Goal: Information Seeking & Learning: Learn about a topic

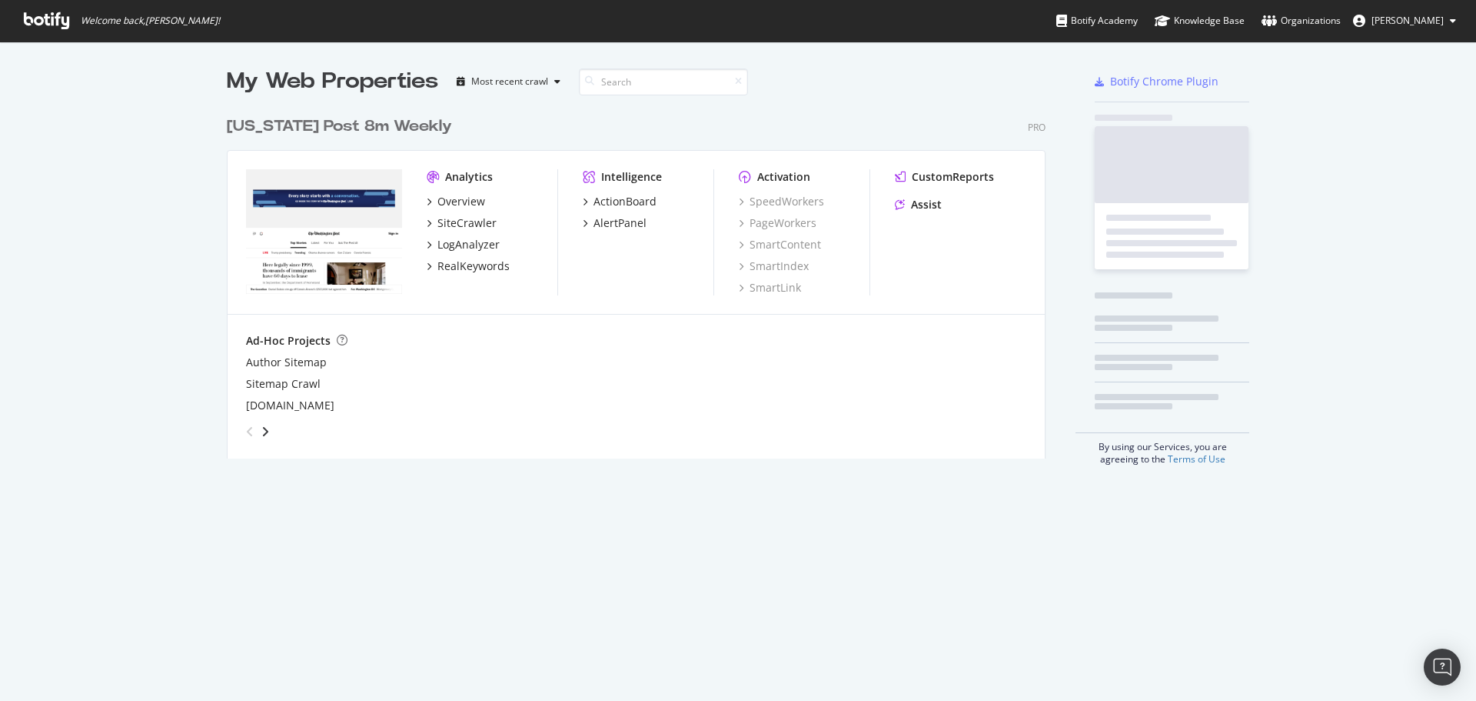
scroll to position [350, 820]
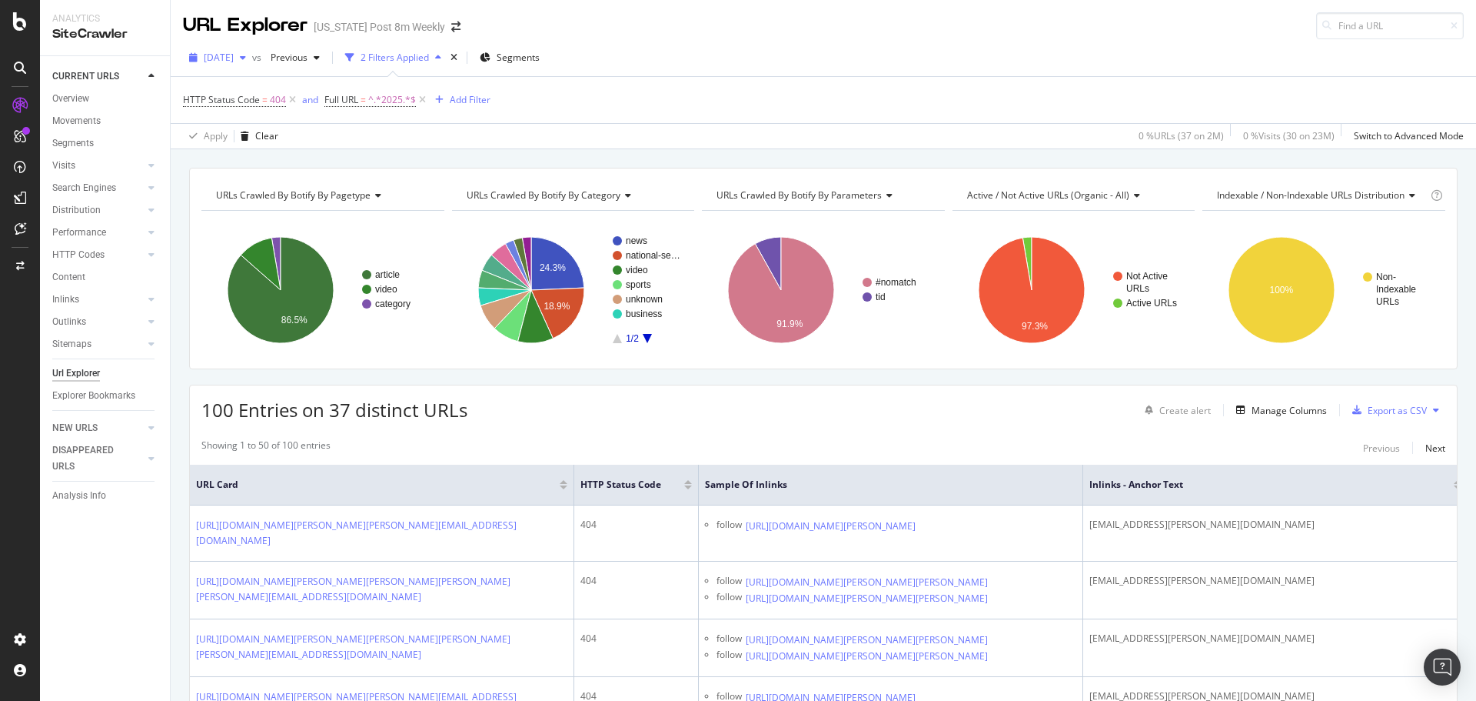
click at [234, 51] on span "[DATE]" at bounding box center [219, 57] width 30 height 13
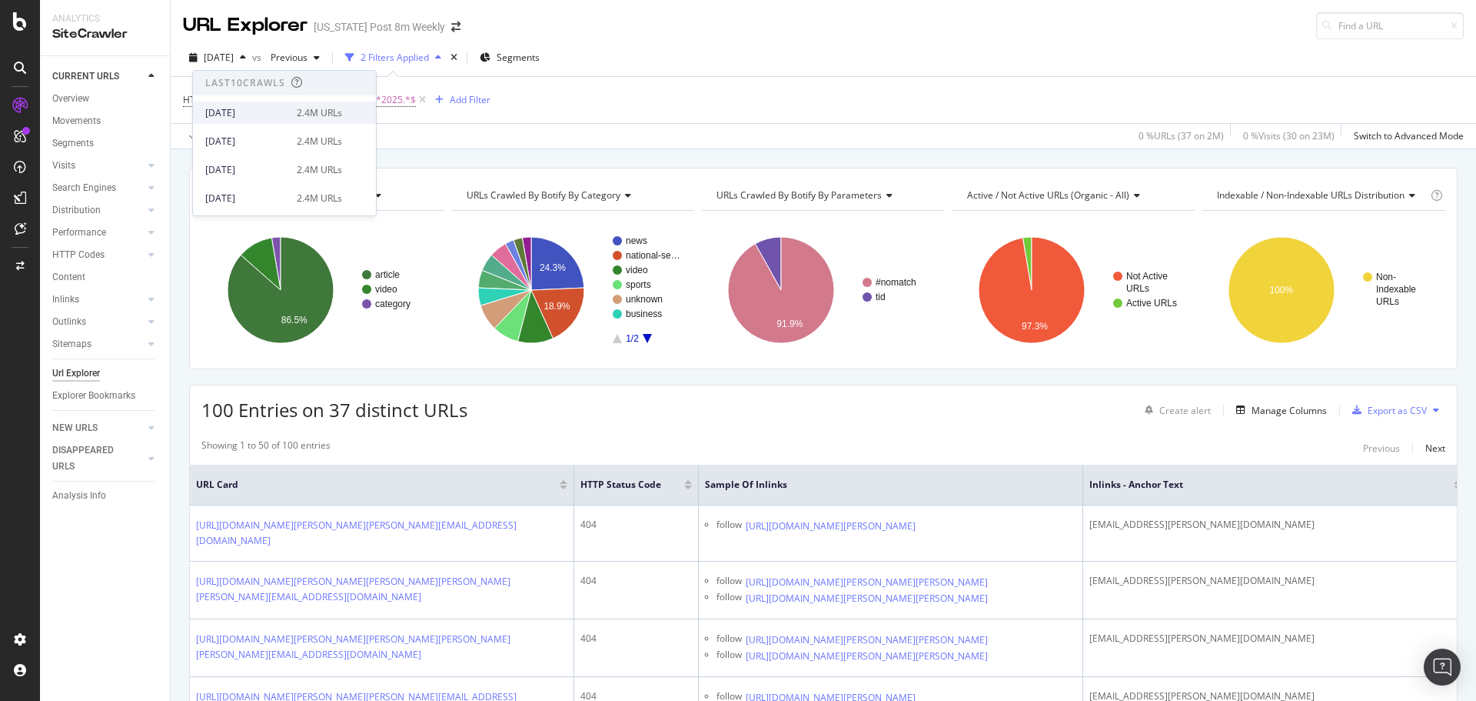
click at [255, 118] on div "[DATE]" at bounding box center [246, 113] width 82 height 14
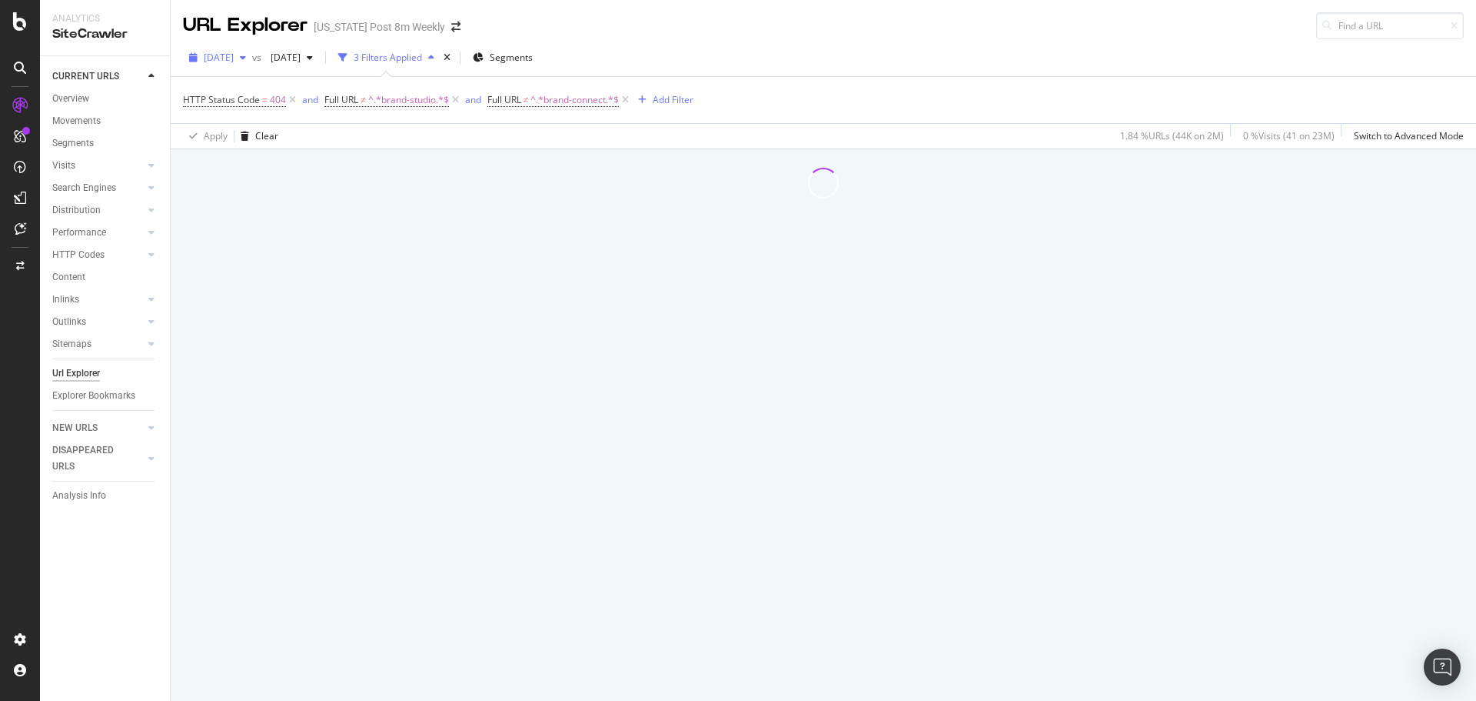
click at [246, 53] on icon "button" at bounding box center [243, 57] width 6 height 9
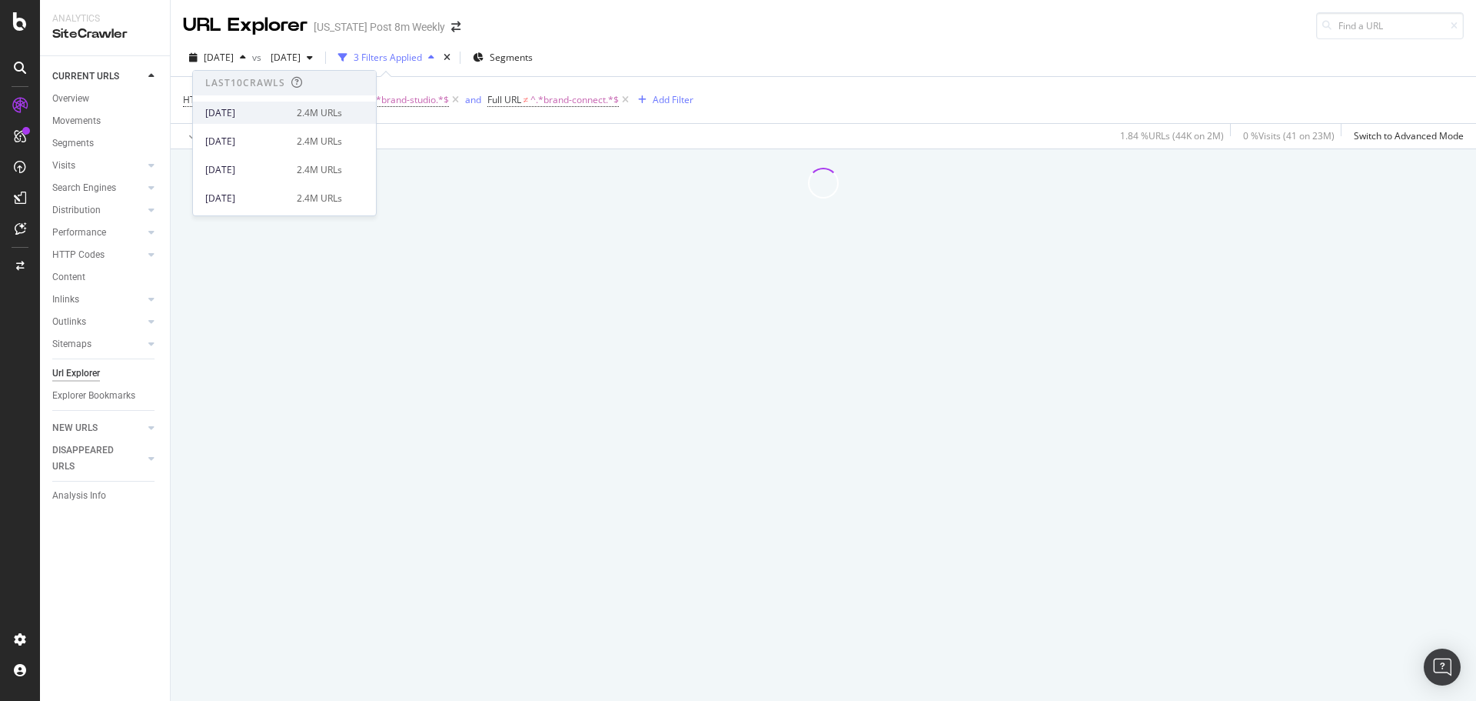
click at [266, 118] on div "[DATE]" at bounding box center [246, 113] width 82 height 14
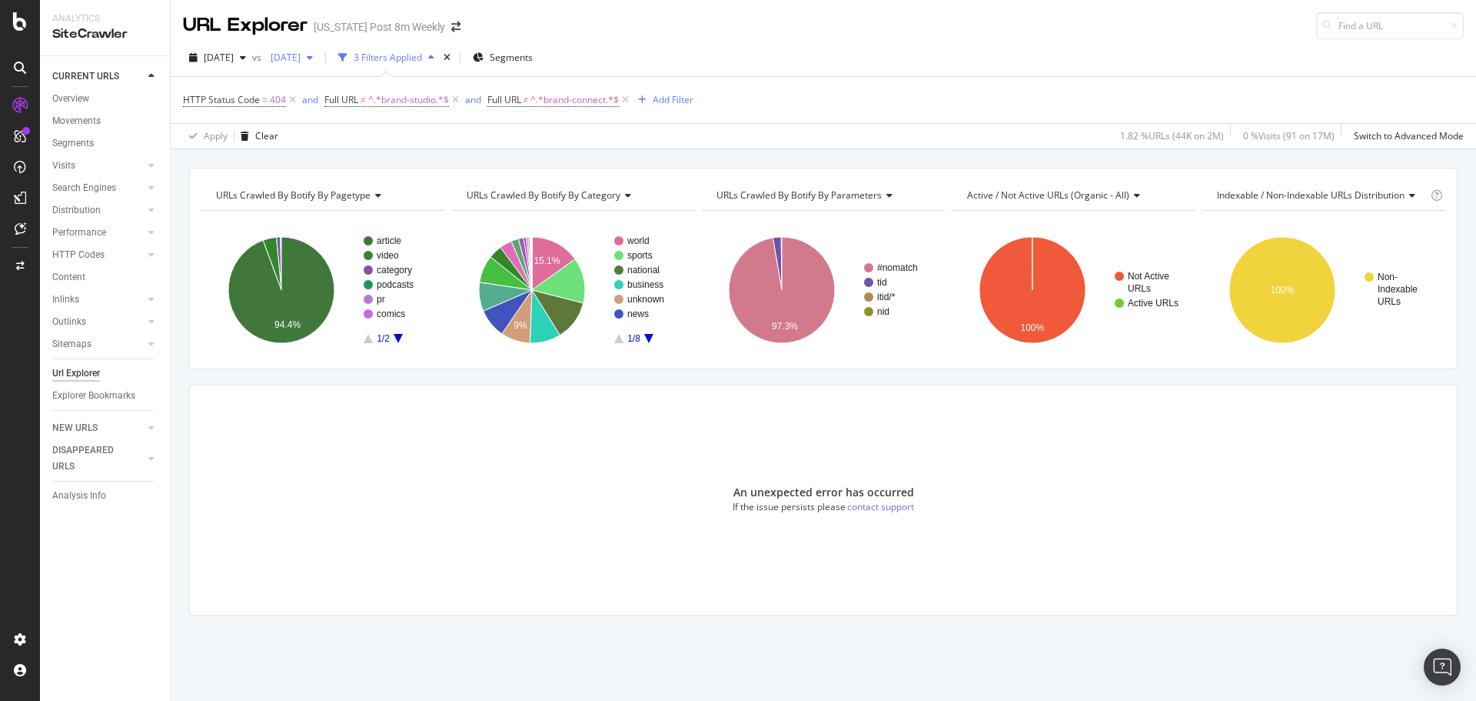
click at [301, 54] on span "[DATE]" at bounding box center [283, 57] width 36 height 13
click at [334, 139] on div "[DATE]" at bounding box center [341, 142] width 82 height 14
click at [181, 319] on div "URLs Crawled By Botify By pagetype Chart (by Value) Table Expand Export as CSV …" at bounding box center [824, 418] width 1306 height 501
click at [308, 52] on span "Previous" at bounding box center [286, 57] width 43 height 13
click at [327, 145] on div "[DATE]" at bounding box center [340, 142] width 81 height 14
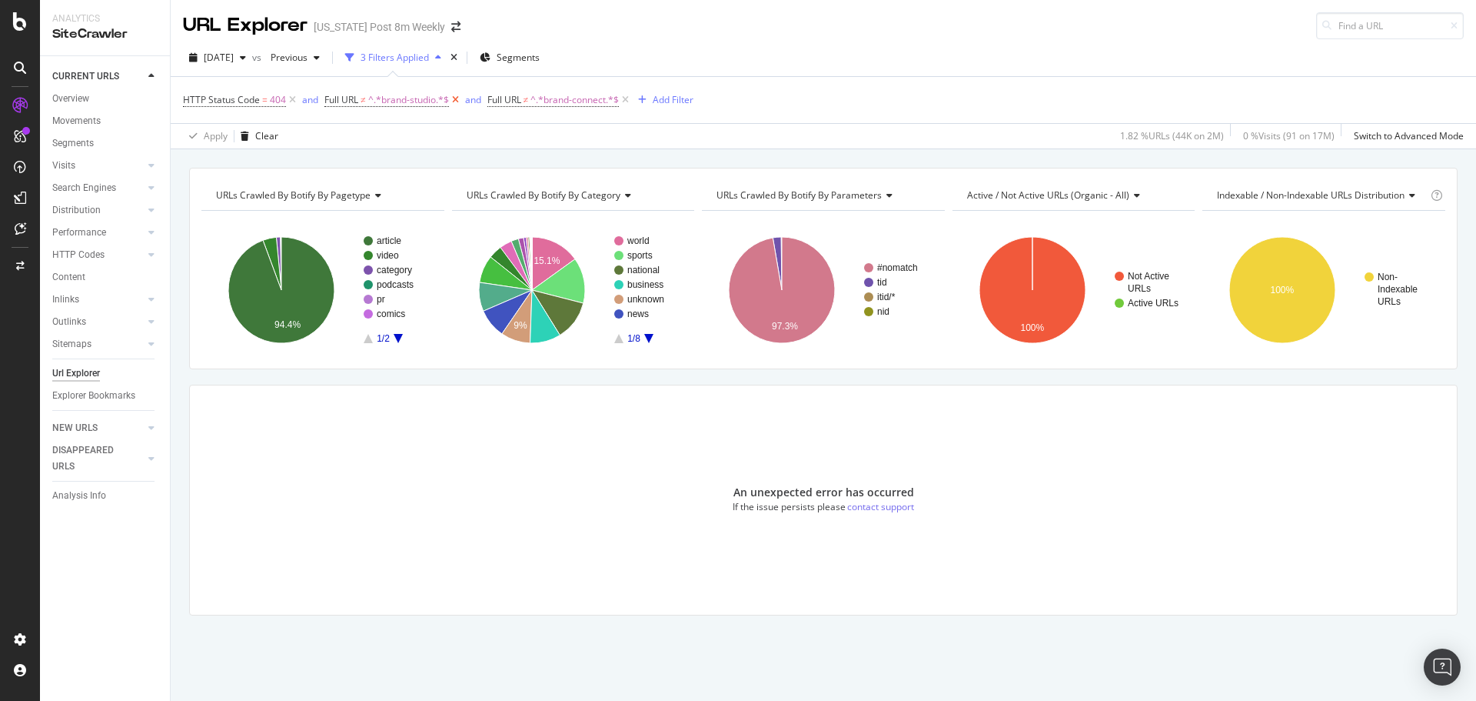
click at [457, 96] on icon at bounding box center [455, 99] width 13 height 15
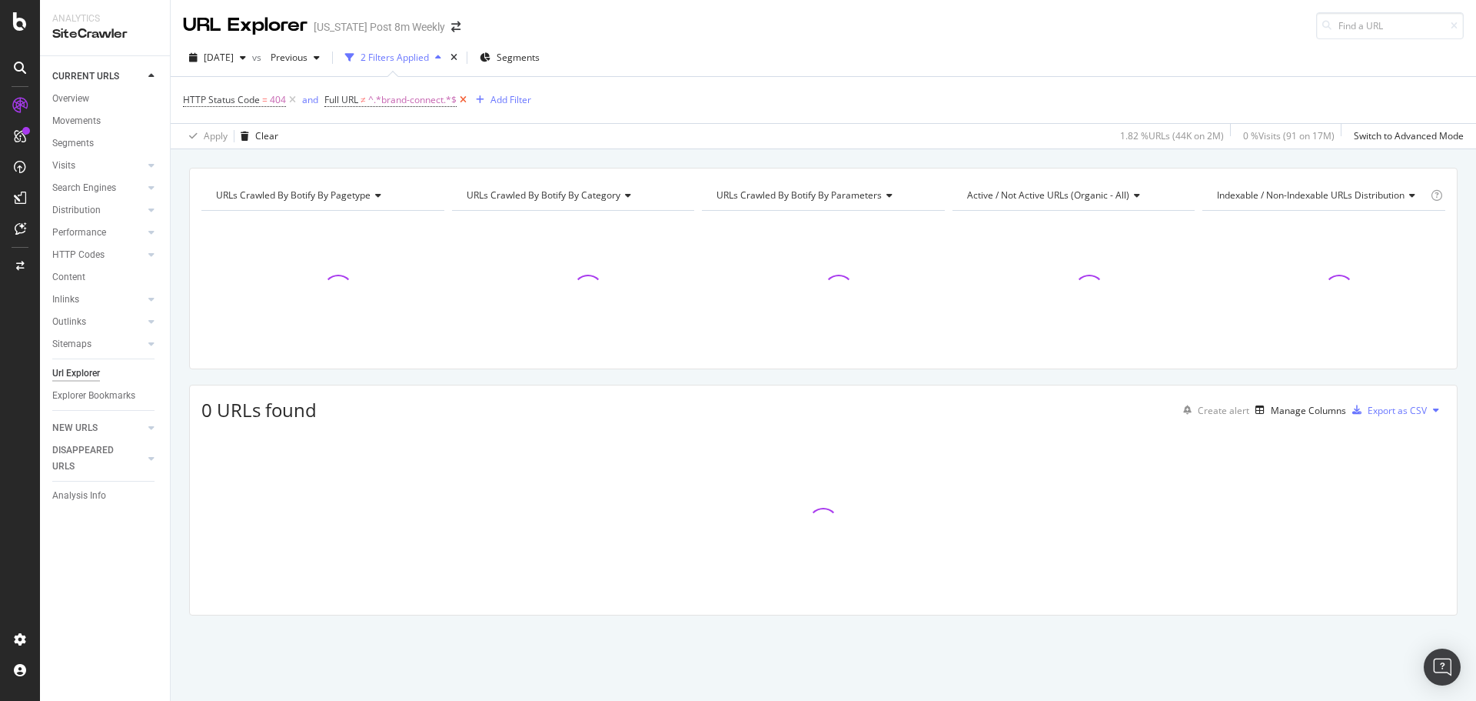
click at [465, 98] on icon at bounding box center [463, 99] width 13 height 15
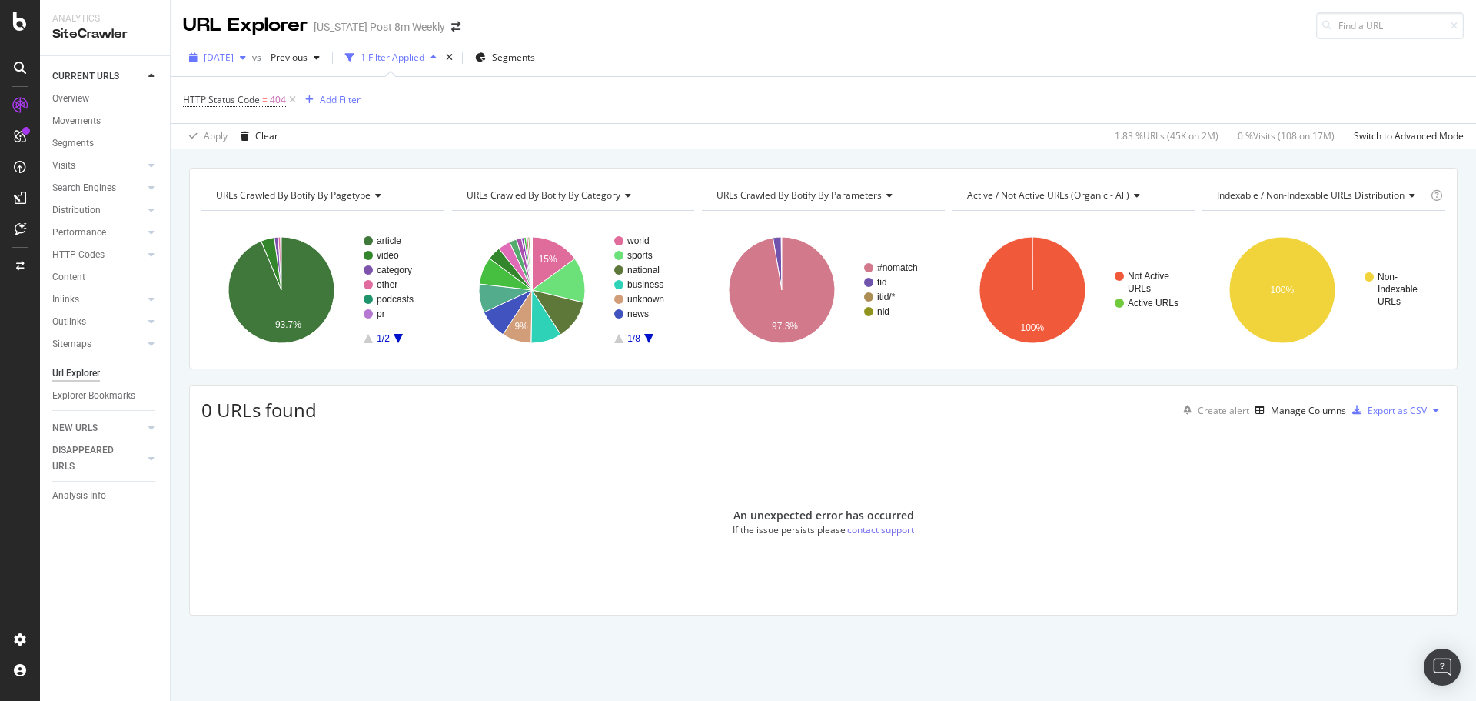
click at [234, 55] on span "[DATE]" at bounding box center [219, 57] width 30 height 13
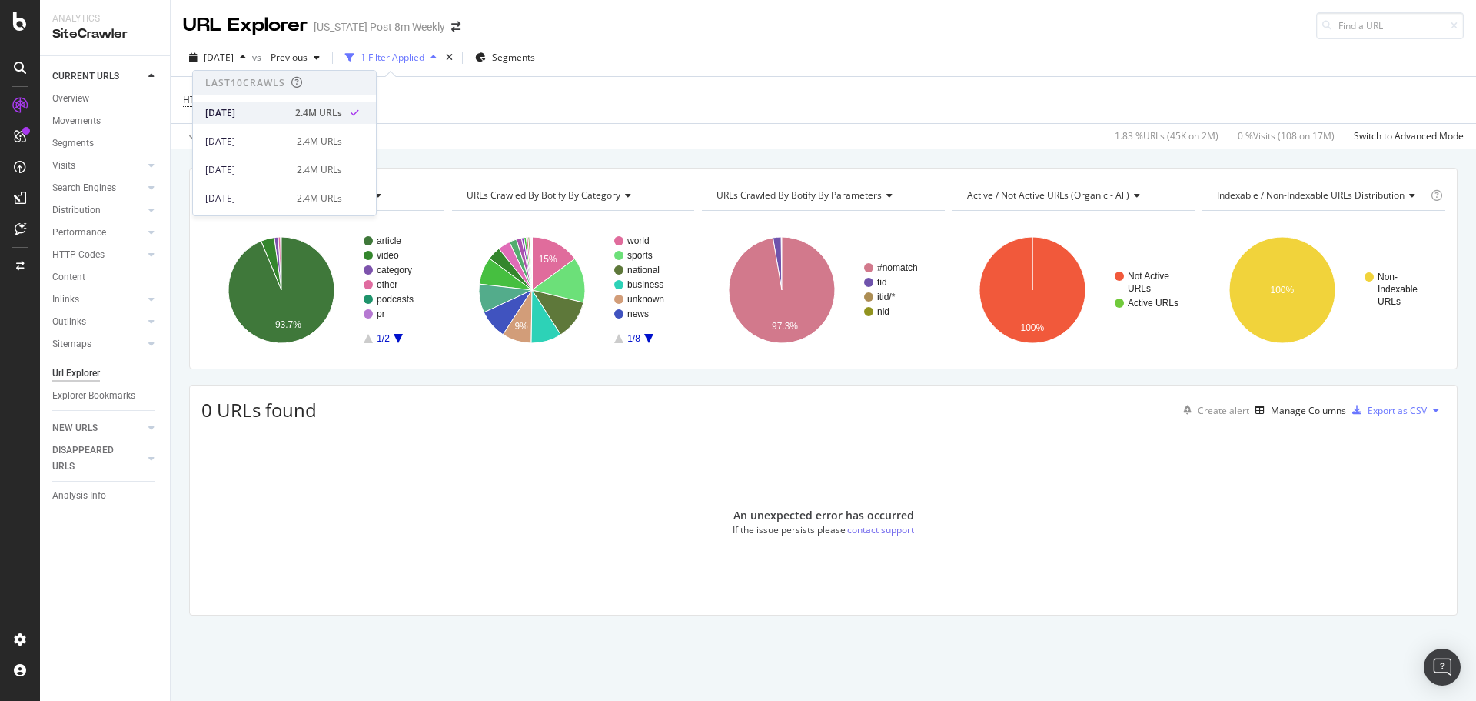
click at [241, 116] on div "[DATE]" at bounding box center [245, 113] width 81 height 14
click at [424, 57] on div "1 Filter Applied" at bounding box center [393, 57] width 64 height 13
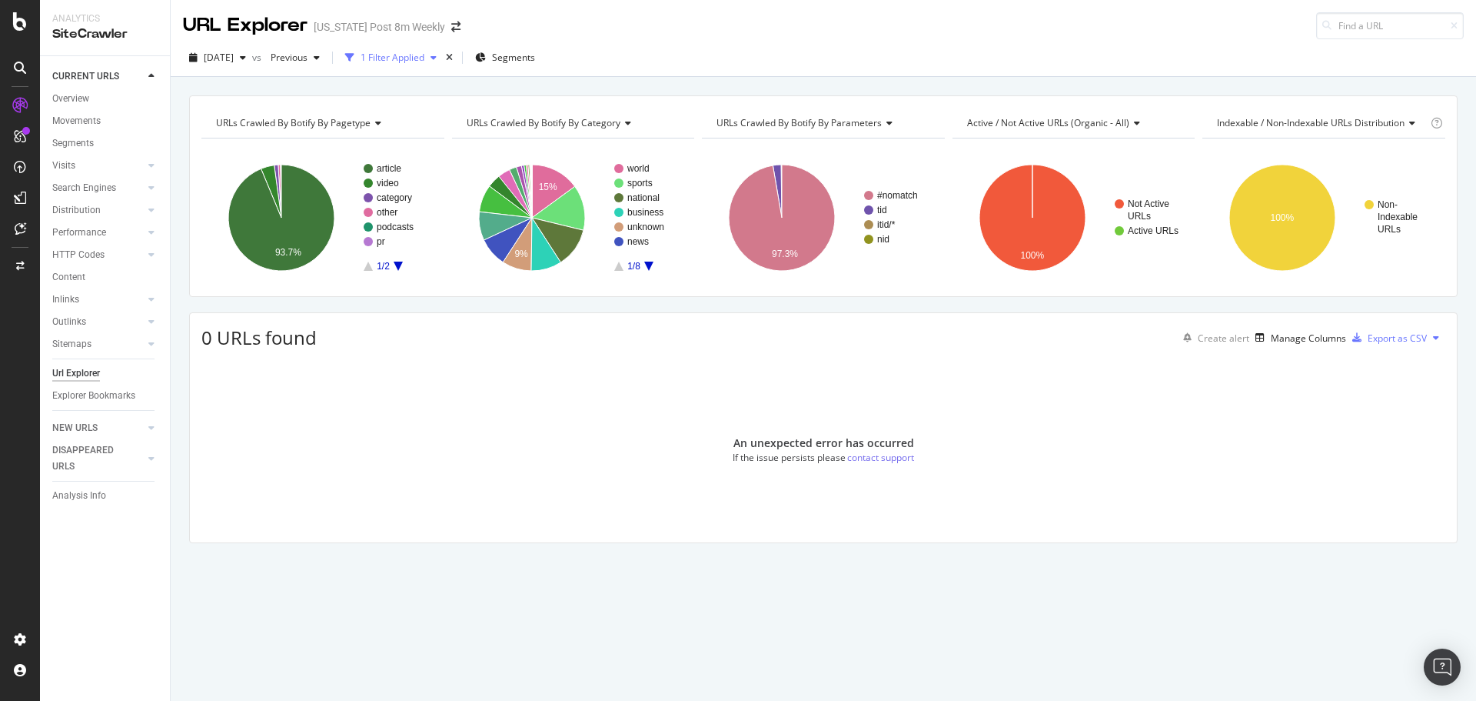
click at [424, 57] on div "1 Filter Applied" at bounding box center [393, 57] width 64 height 13
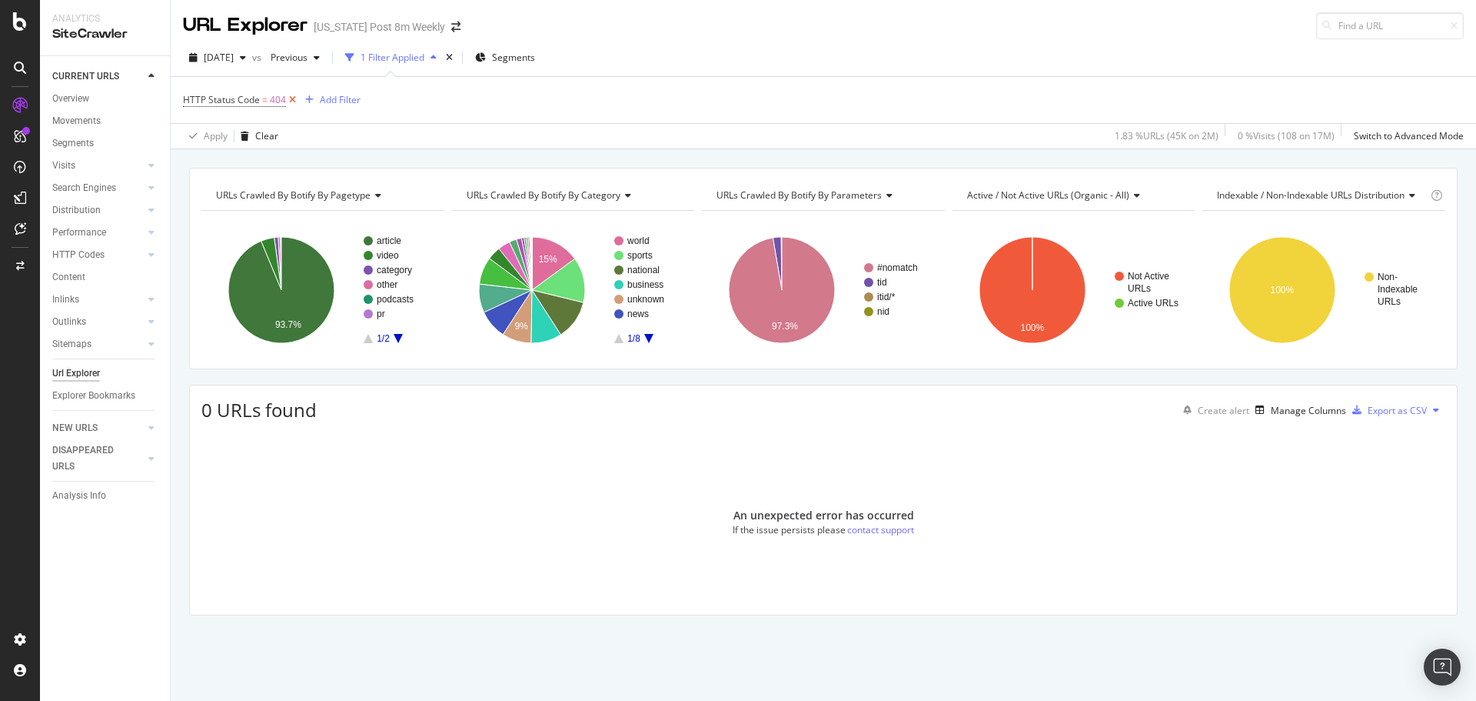
click at [295, 99] on icon at bounding box center [292, 99] width 13 height 15
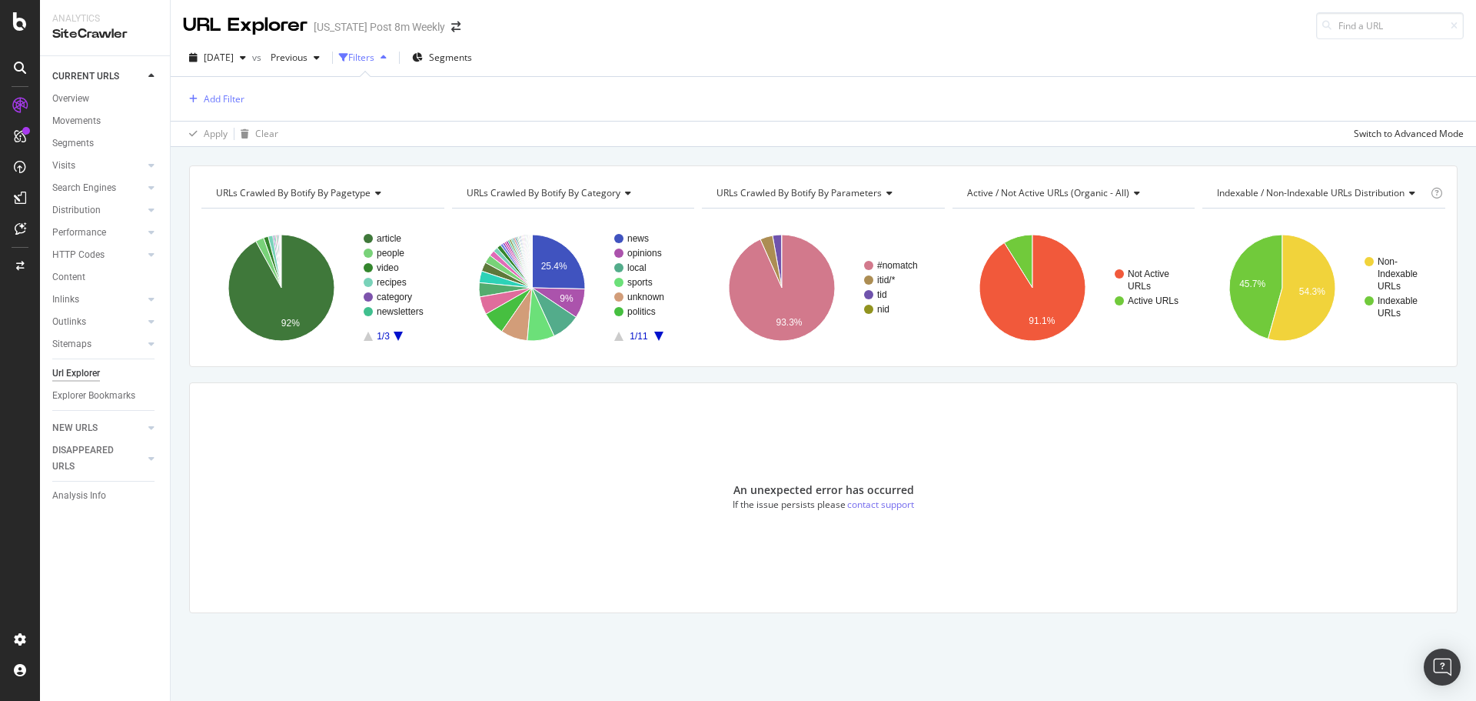
click at [374, 55] on div "Filters" at bounding box center [361, 57] width 26 height 13
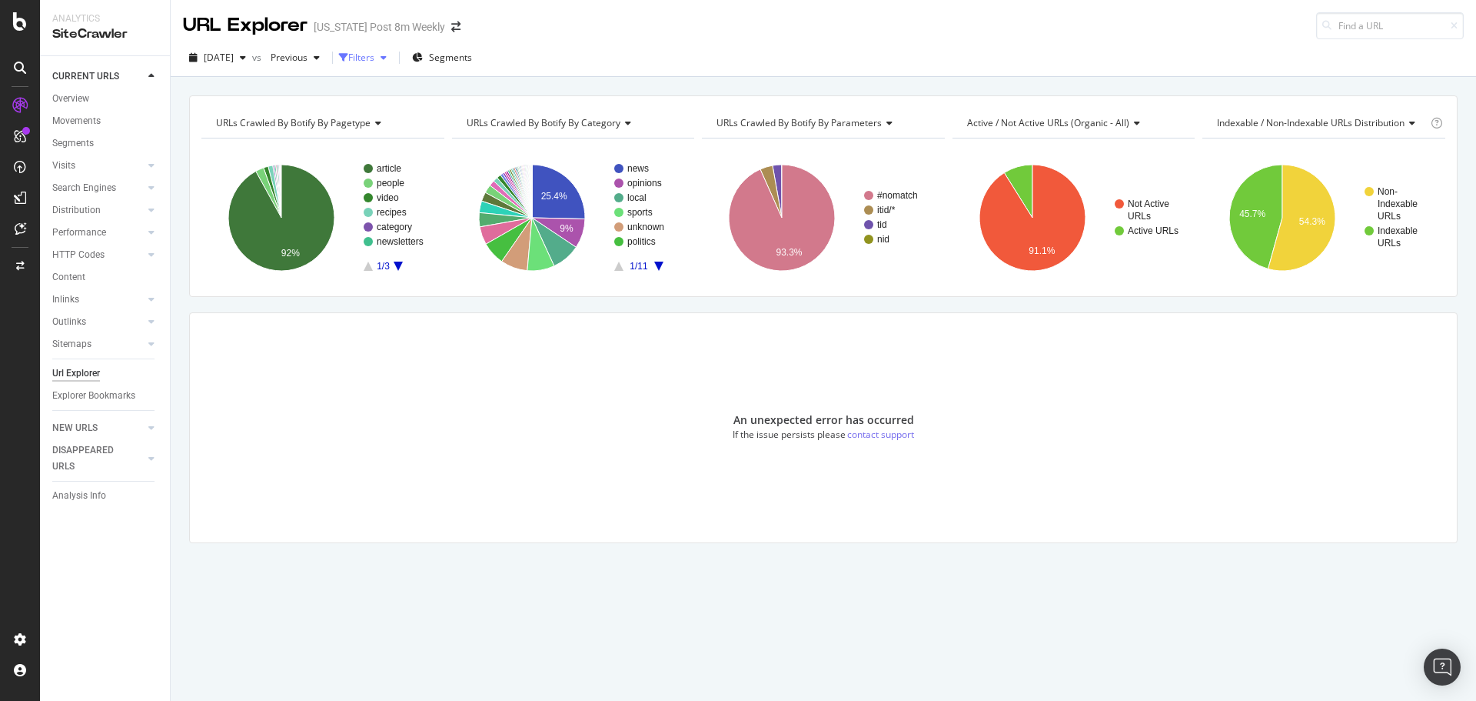
click at [374, 55] on div "Filters" at bounding box center [361, 57] width 26 height 13
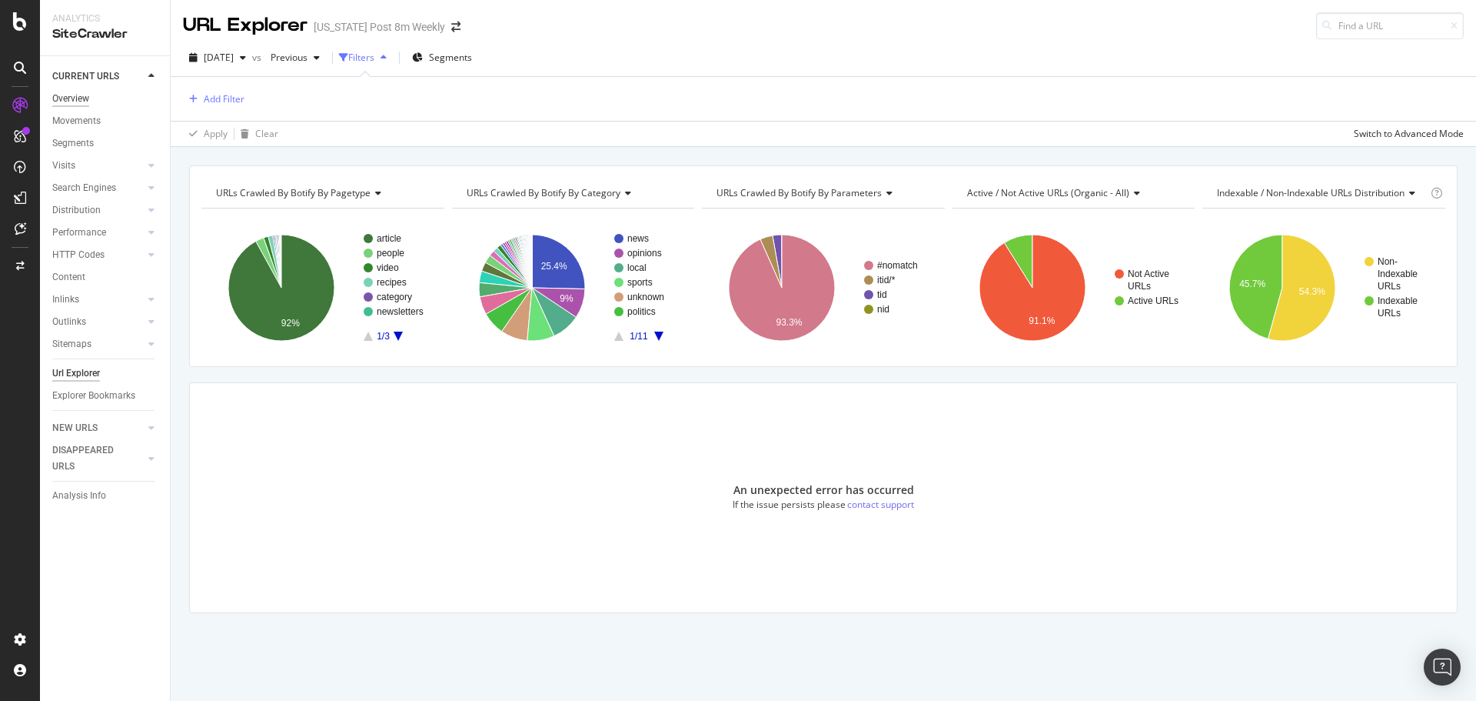
click at [65, 101] on div "Overview" at bounding box center [70, 99] width 37 height 16
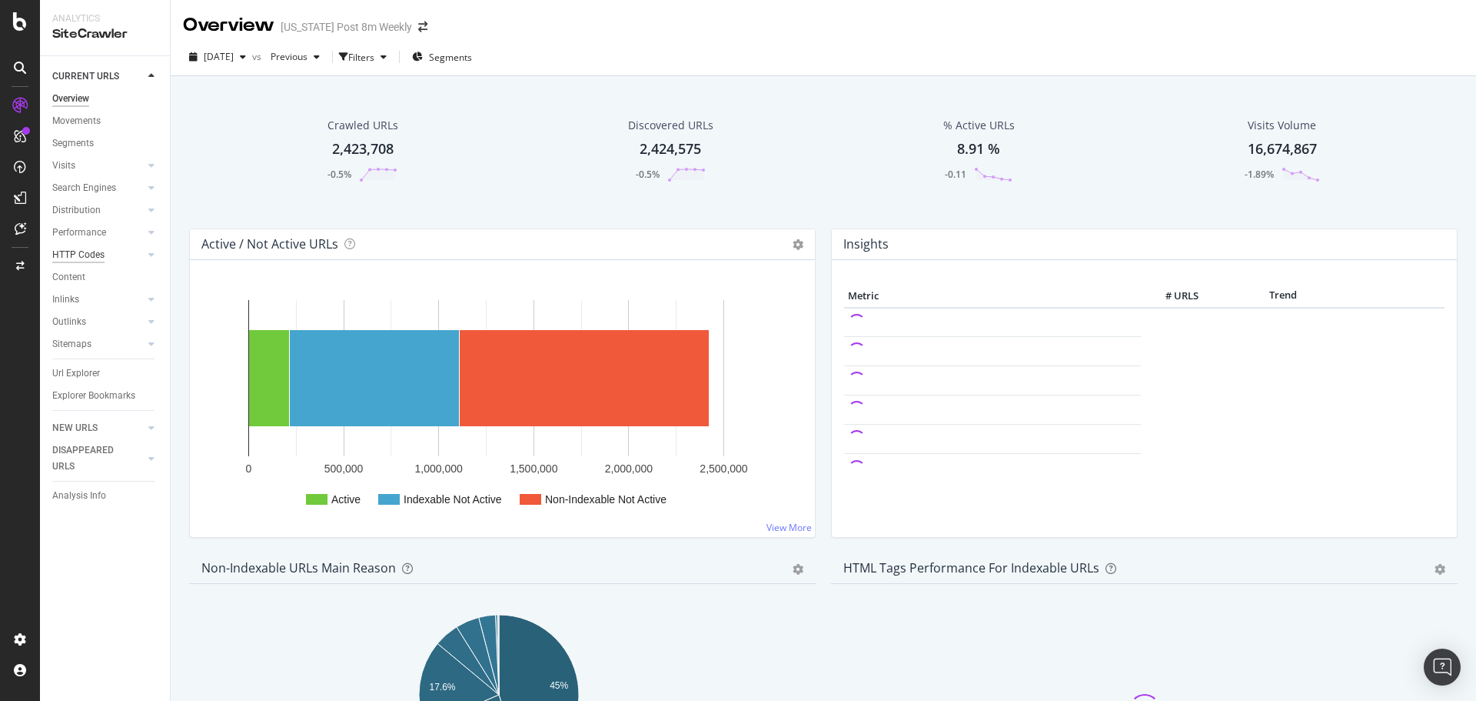
click at [74, 255] on div "HTTP Codes" at bounding box center [78, 255] width 52 height 16
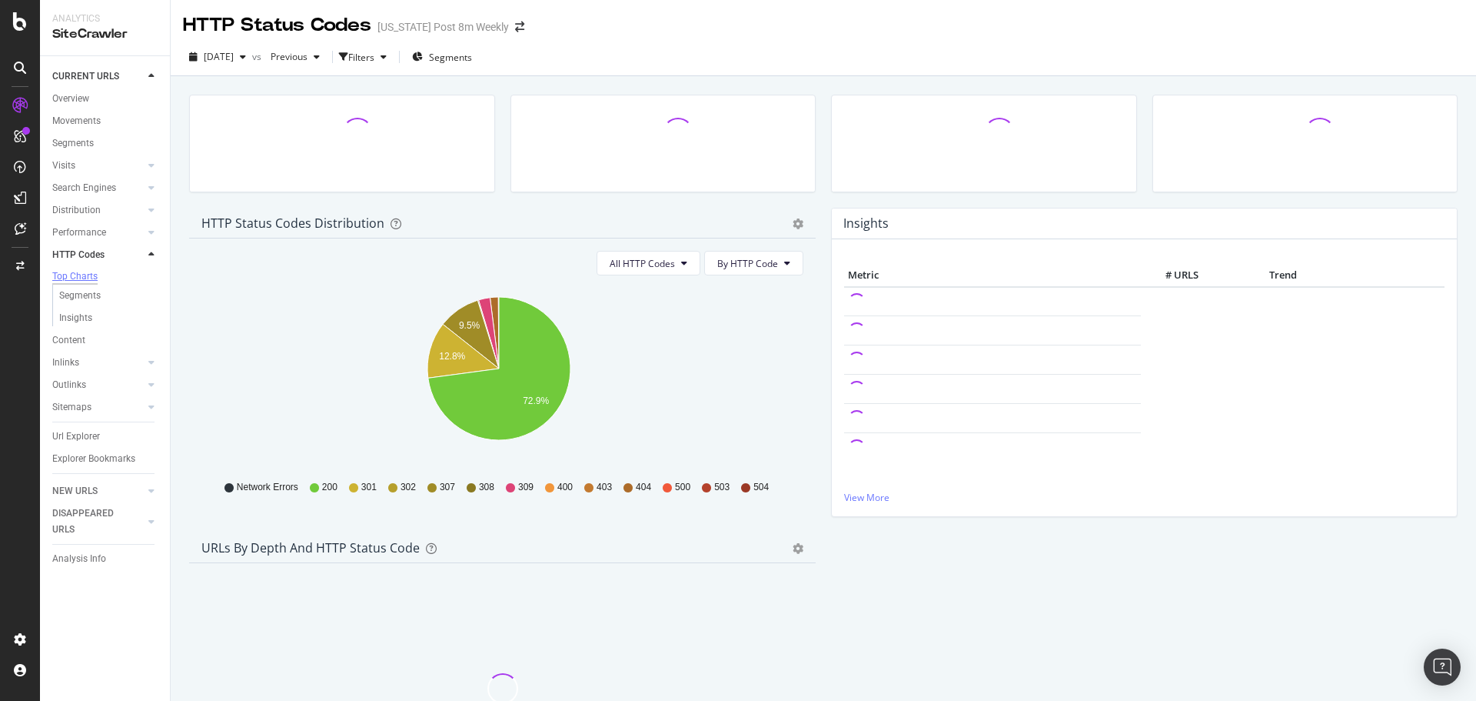
click at [82, 279] on div "Top Charts" at bounding box center [74, 276] width 45 height 13
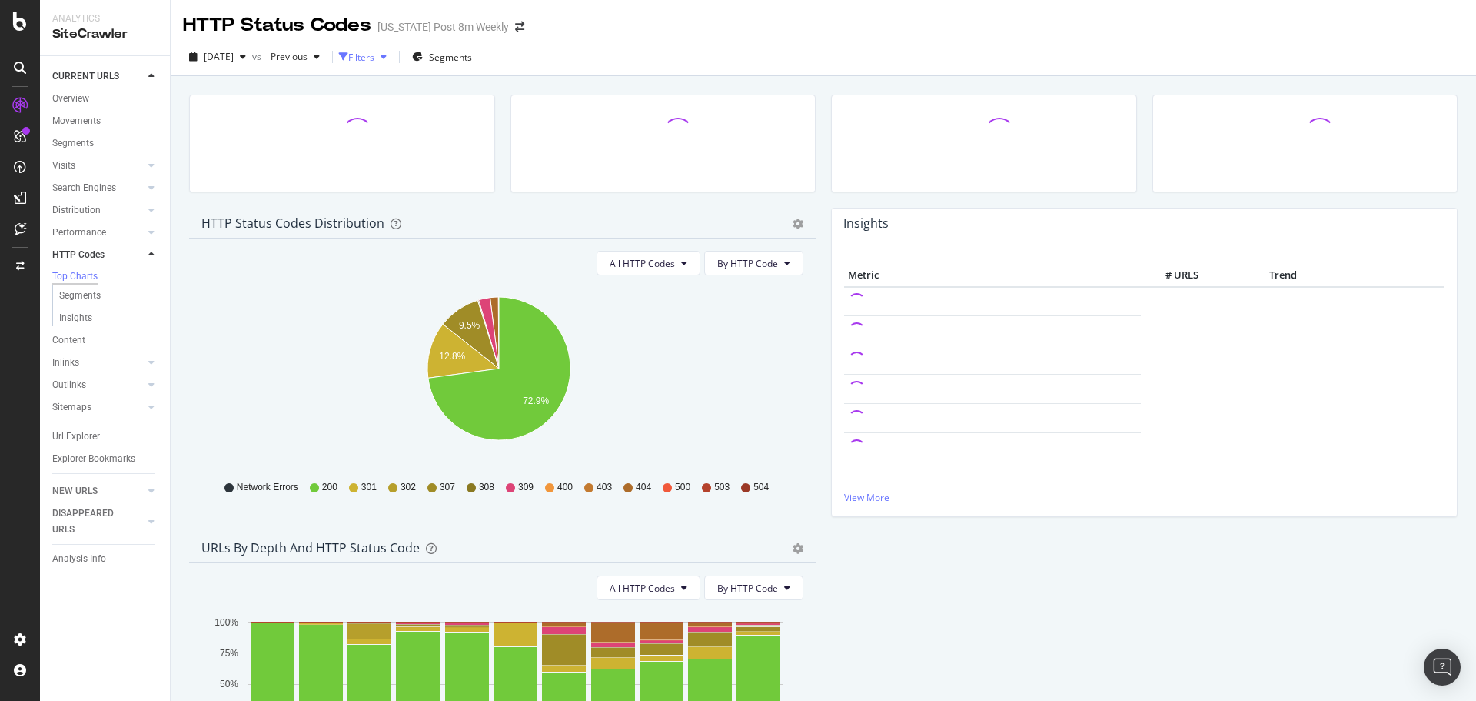
click at [374, 53] on div "Filters" at bounding box center [361, 57] width 26 height 13
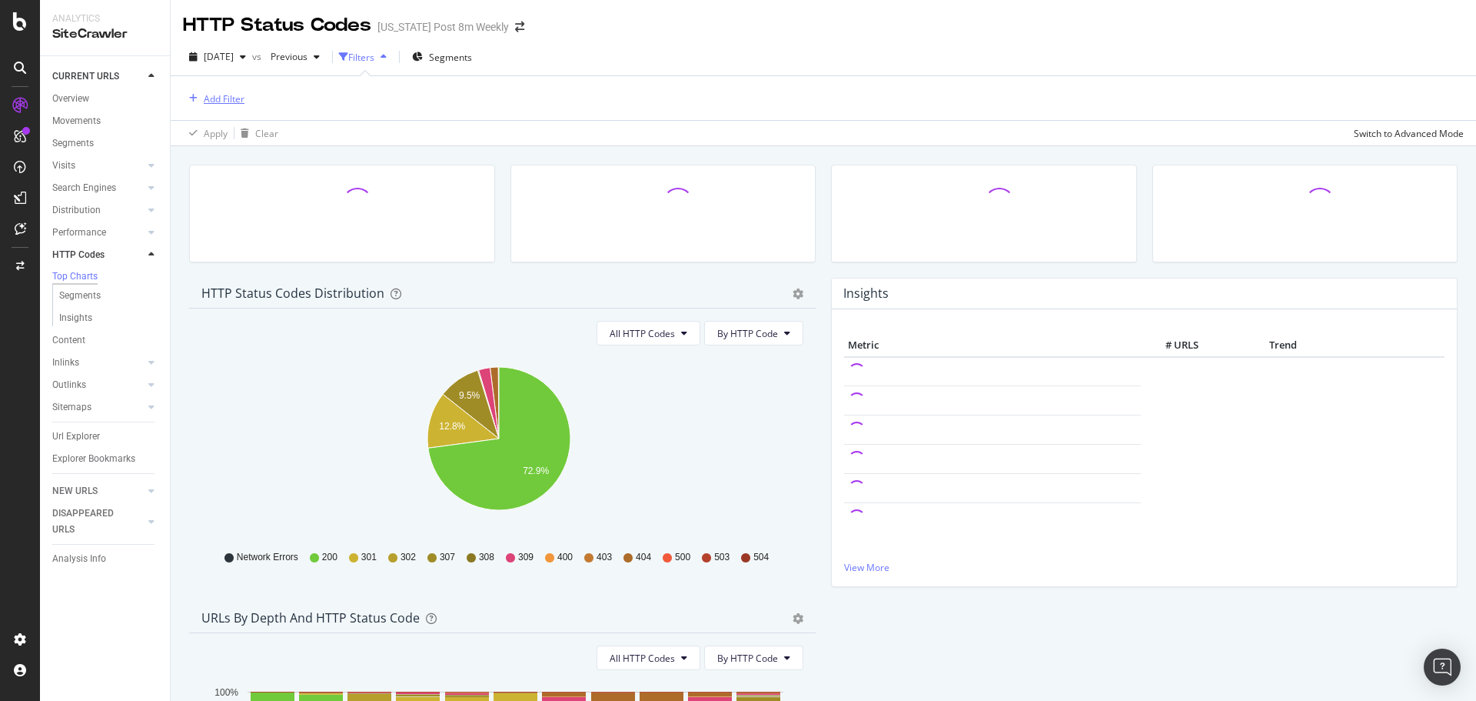
click at [217, 98] on div "Add Filter" at bounding box center [224, 98] width 41 height 13
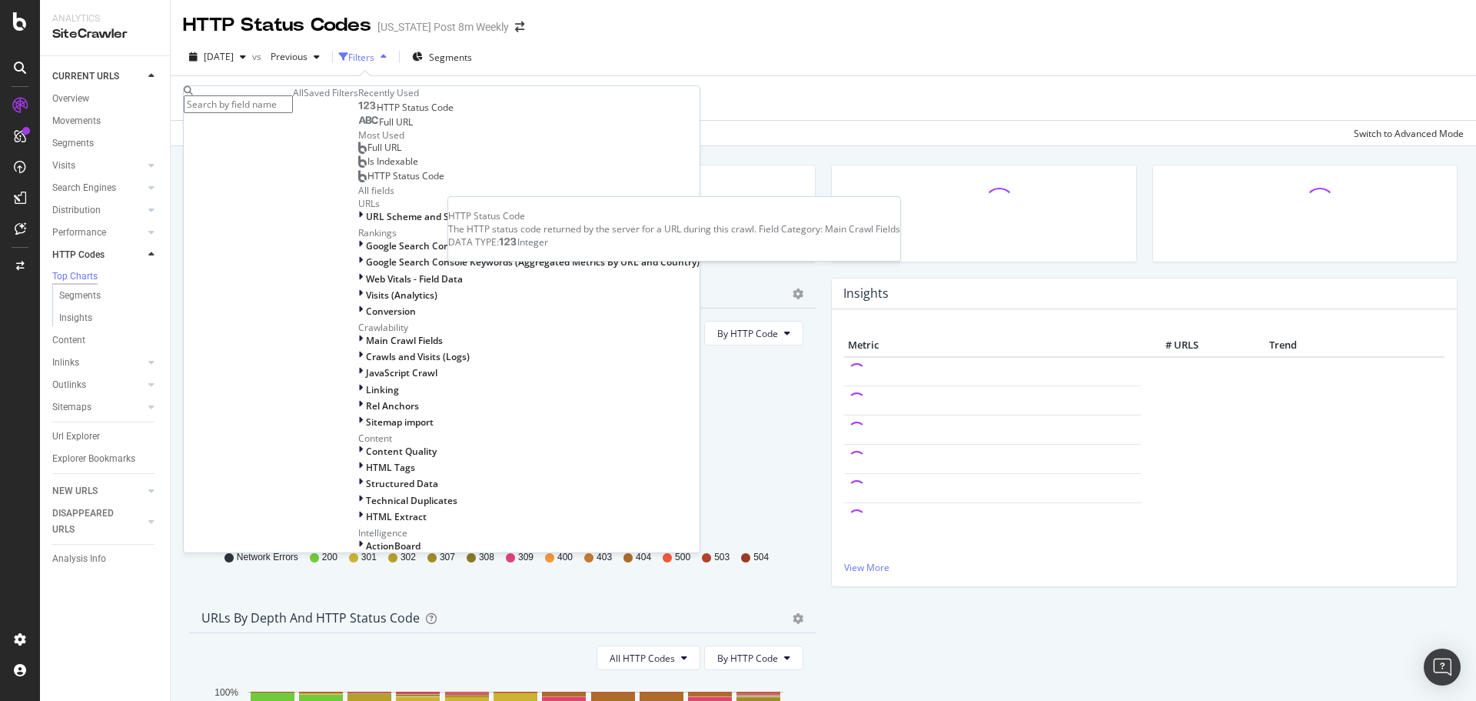
click at [377, 114] on span "HTTP Status Code" at bounding box center [415, 107] width 77 height 13
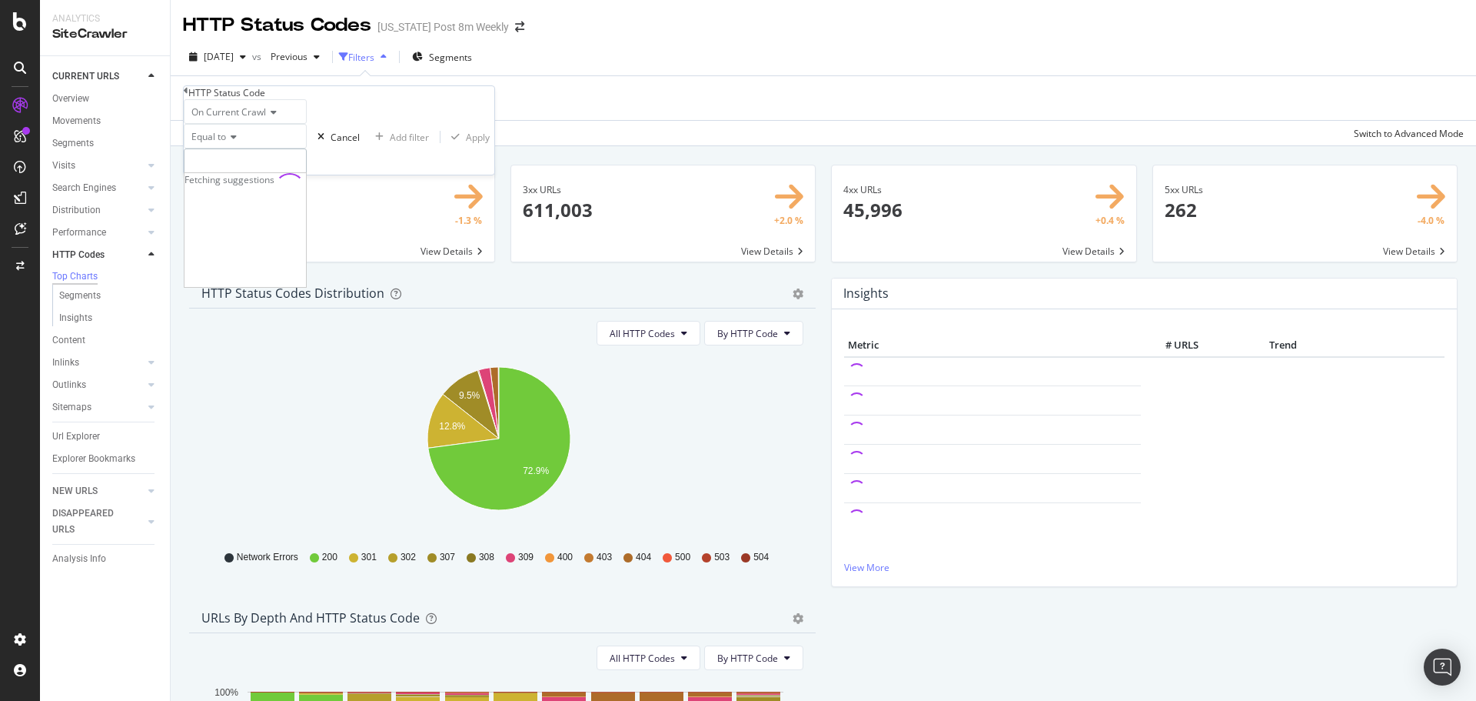
click at [265, 175] on input "number" at bounding box center [245, 161] width 123 height 26
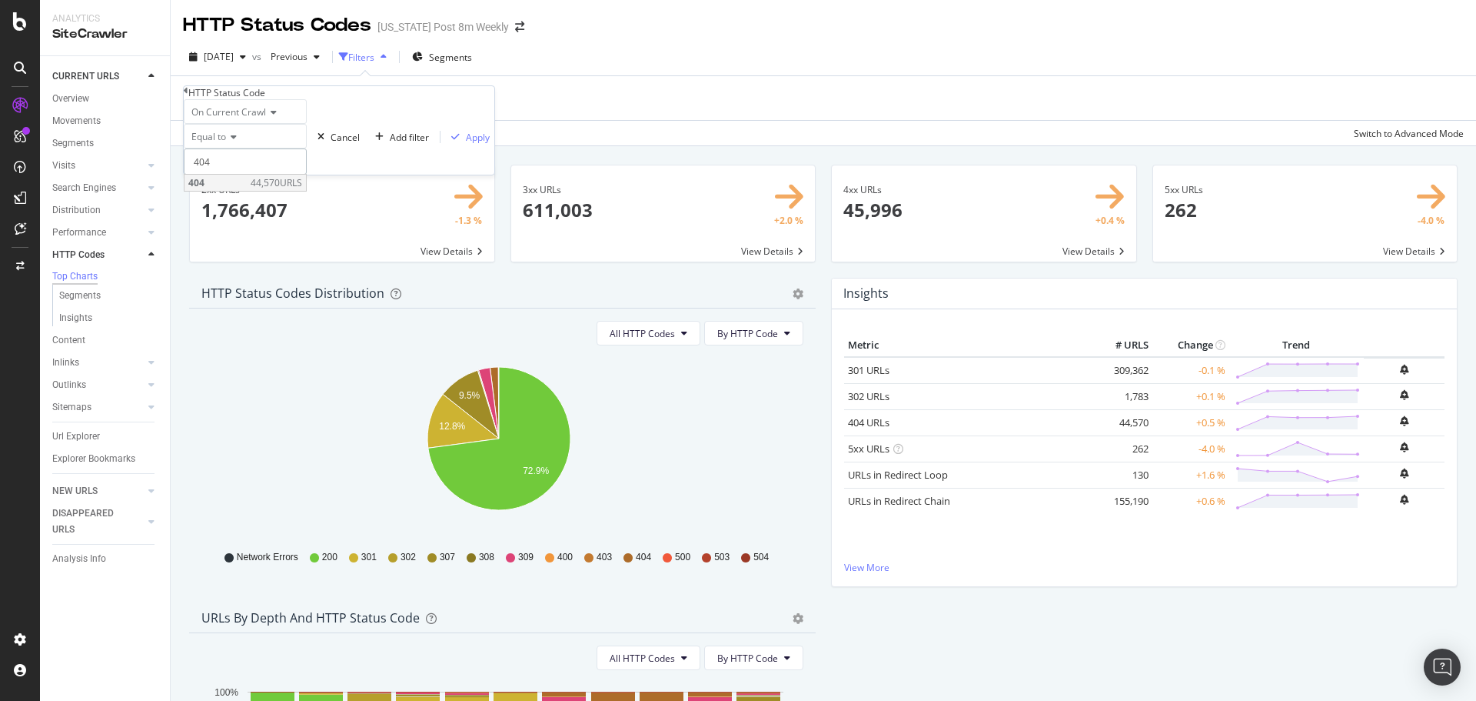
type input "404"
click at [247, 189] on span "404" at bounding box center [217, 182] width 58 height 13
click at [466, 144] on div "Apply" at bounding box center [478, 137] width 24 height 13
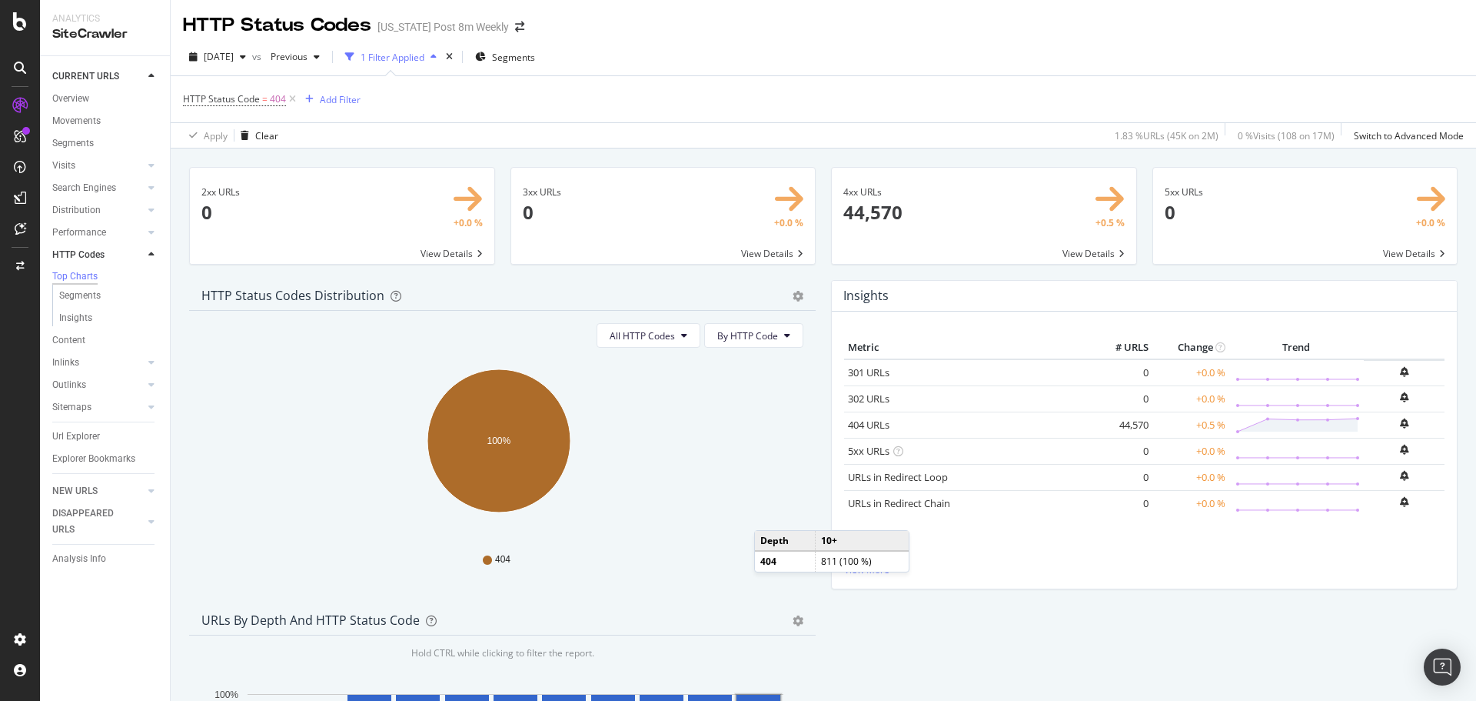
click at [1008, 206] on span at bounding box center [984, 216] width 305 height 96
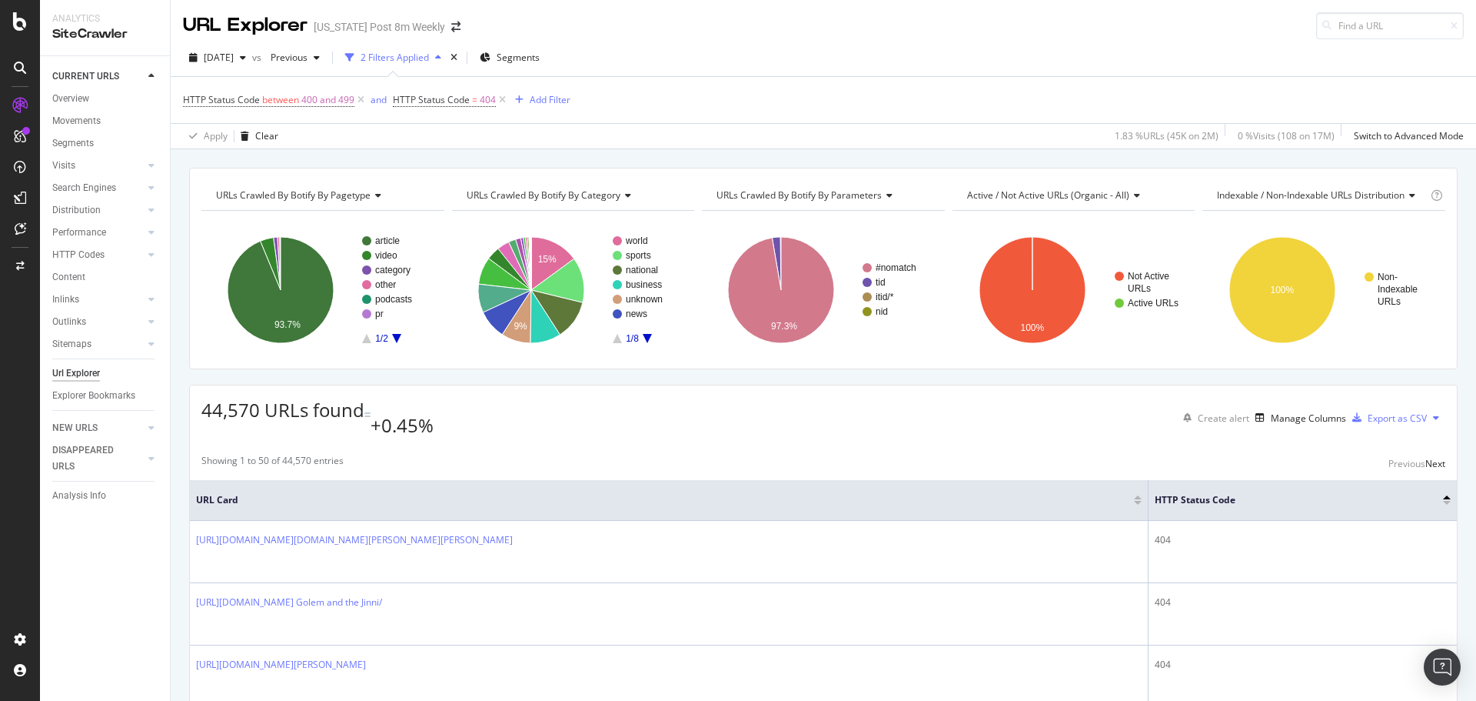
click at [100, 631] on div "CURRENT URLS Overview Movements Segments Visits Analysis Orphan URLs Search Eng…" at bounding box center [105, 378] width 130 height 644
drag, startPoint x: 102, startPoint y: 624, endPoint x: 102, endPoint y: 639, distance: 14.6
click at [102, 640] on div "CURRENT URLS Overview Movements Segments Visits Analysis Orphan URLs Search Eng…" at bounding box center [105, 378] width 130 height 644
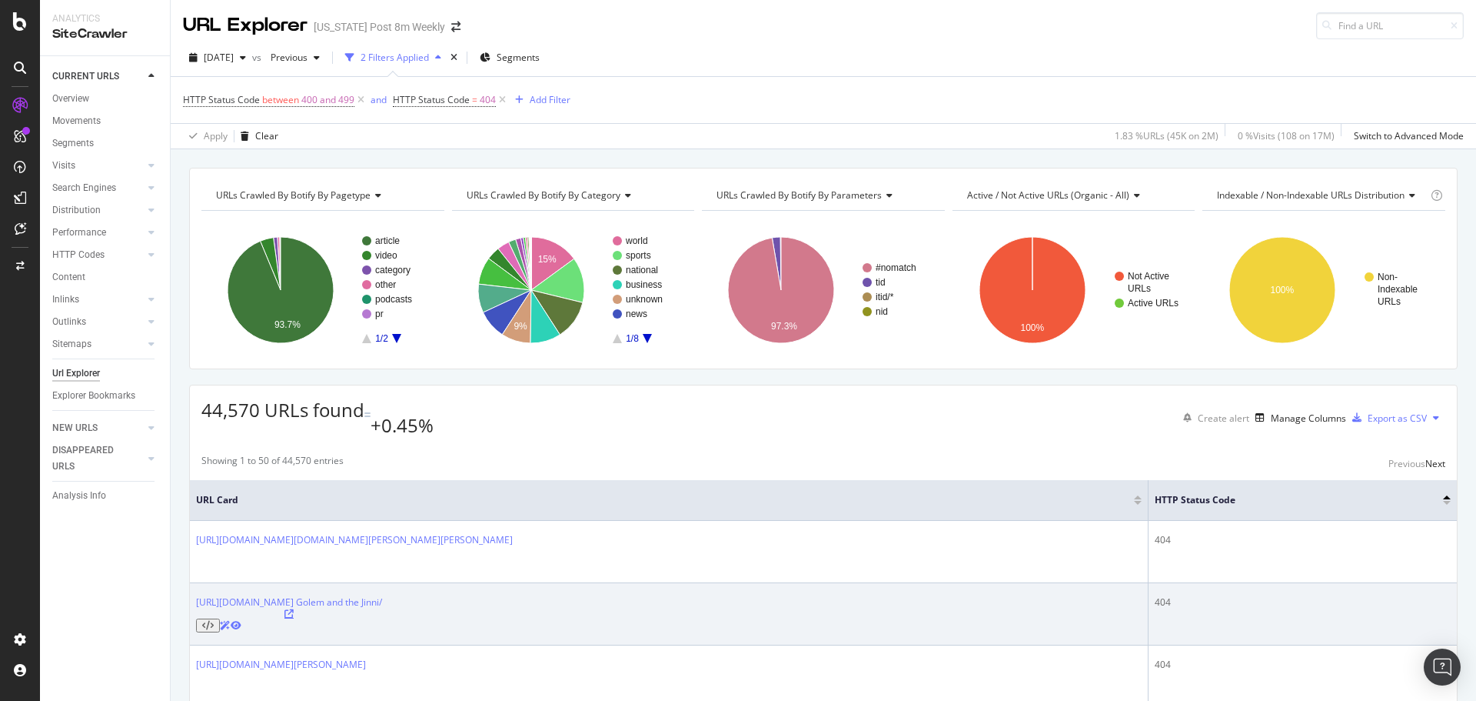
click at [294, 609] on icon at bounding box center [289, 613] width 9 height 9
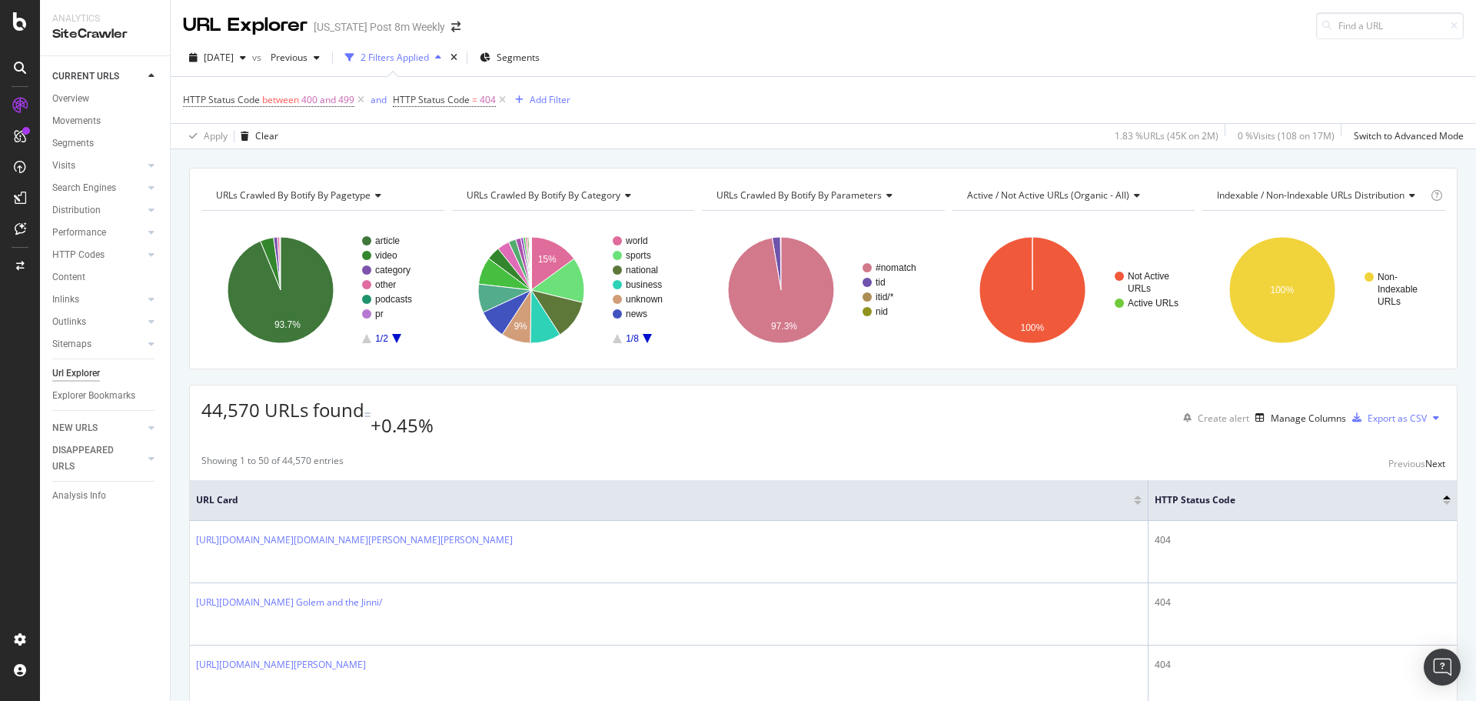
click at [161, 626] on div "CURRENT URLS Overview Movements Segments Visits Analysis Orphan URLs Search Eng…" at bounding box center [105, 378] width 130 height 644
click at [143, 606] on div "CURRENT URLS Overview Movements Segments Visits Analysis Orphan URLs Search Eng…" at bounding box center [105, 378] width 130 height 644
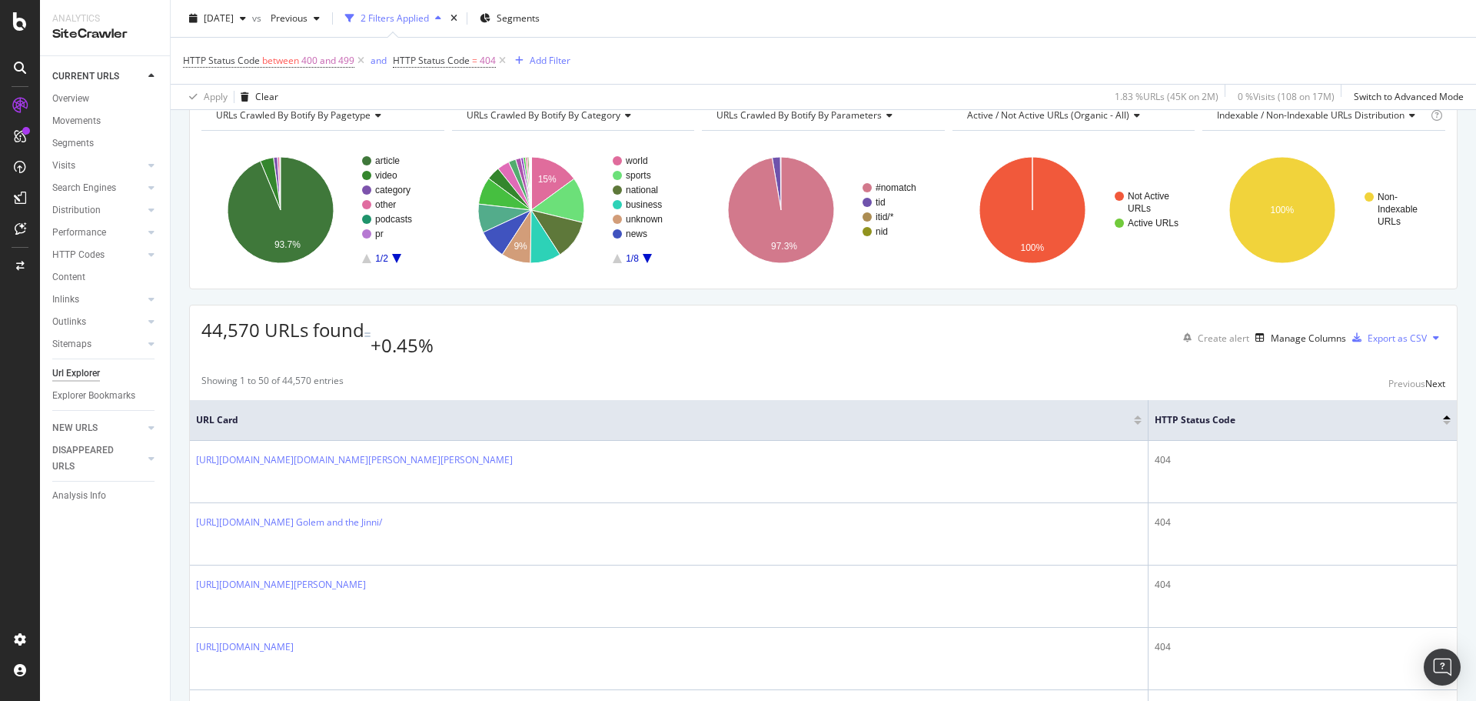
scroll to position [92, 0]
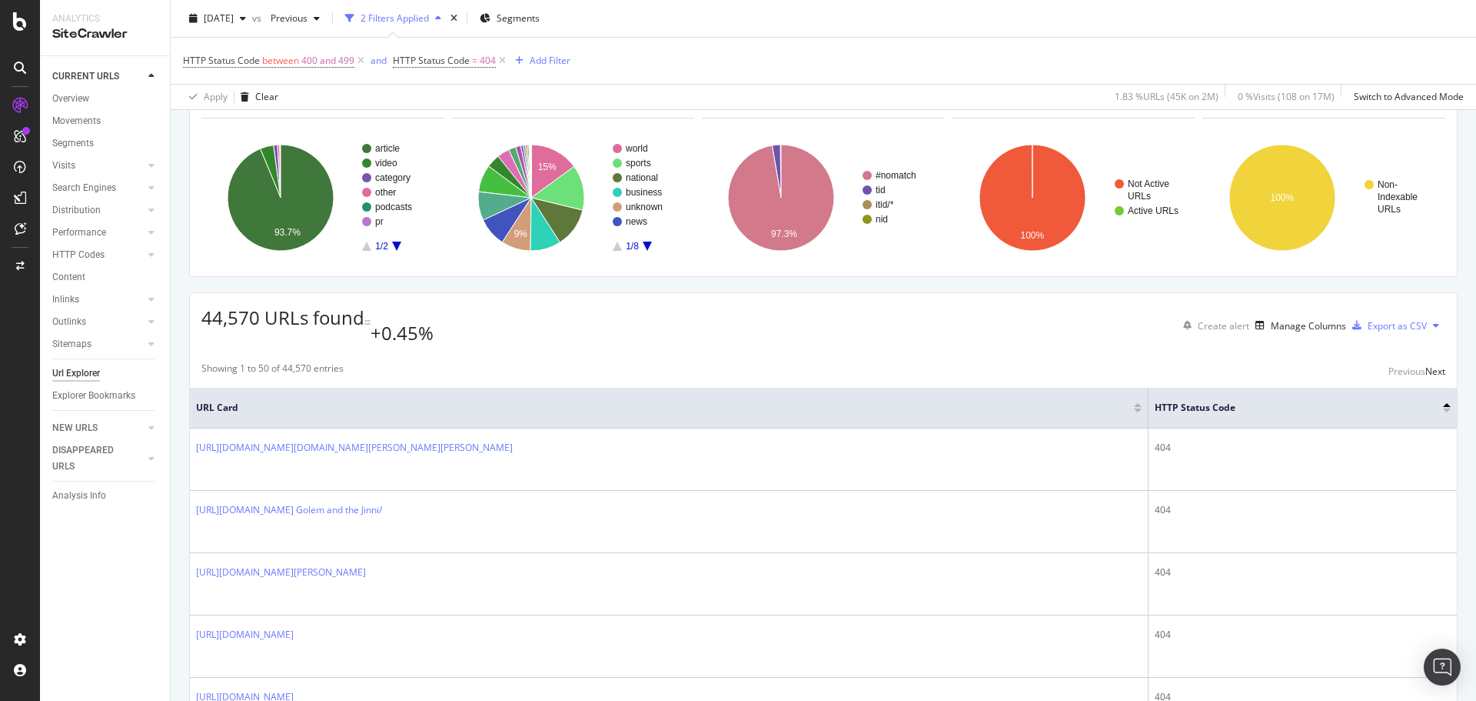
drag, startPoint x: 171, startPoint y: 384, endPoint x: 175, endPoint y: 407, distance: 22.6
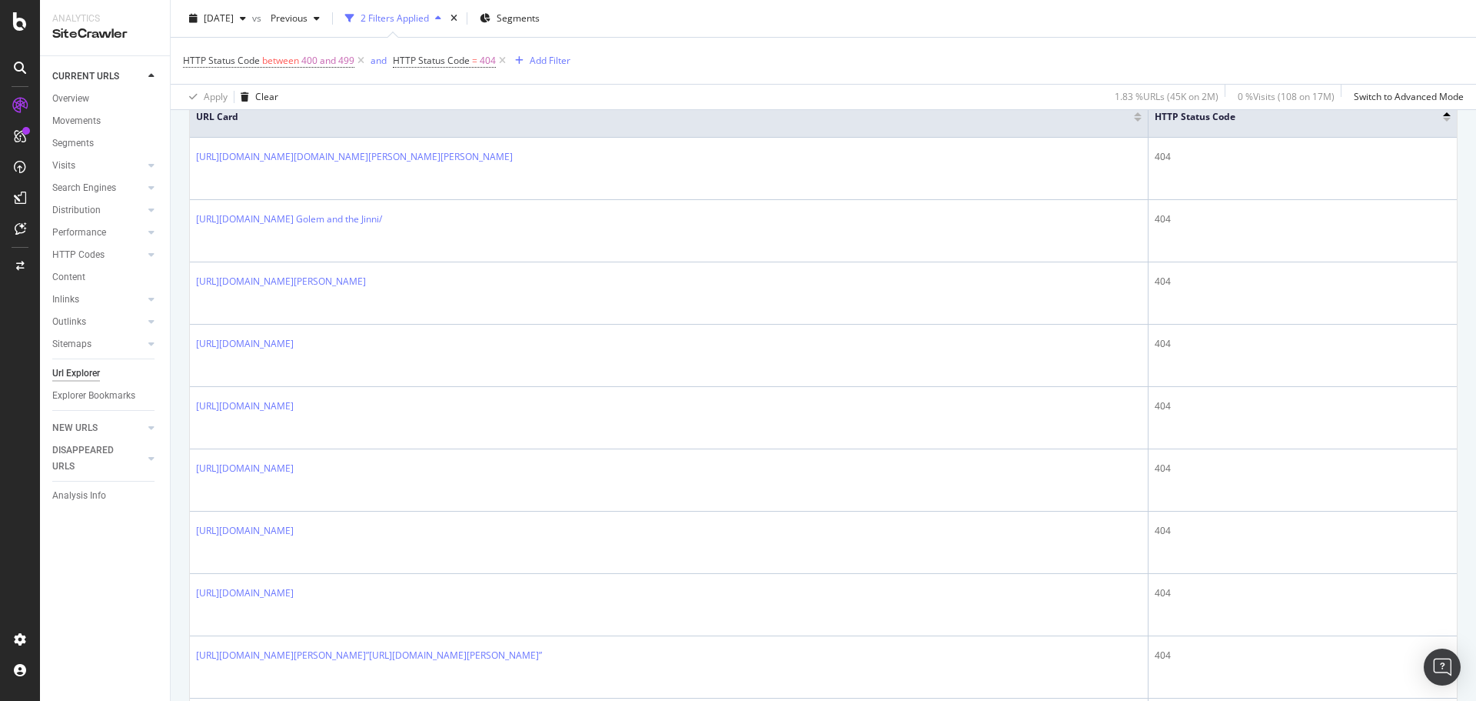
scroll to position [239, 0]
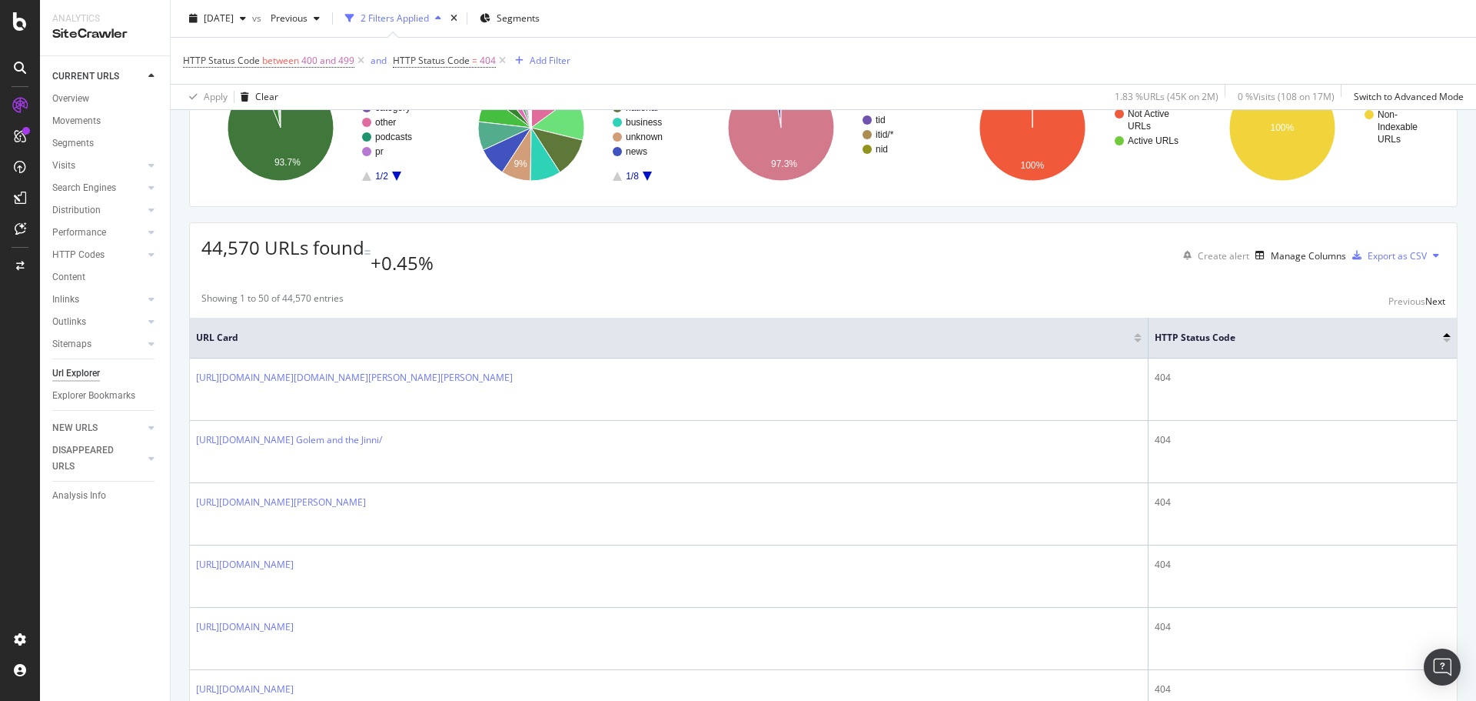
scroll to position [0, 0]
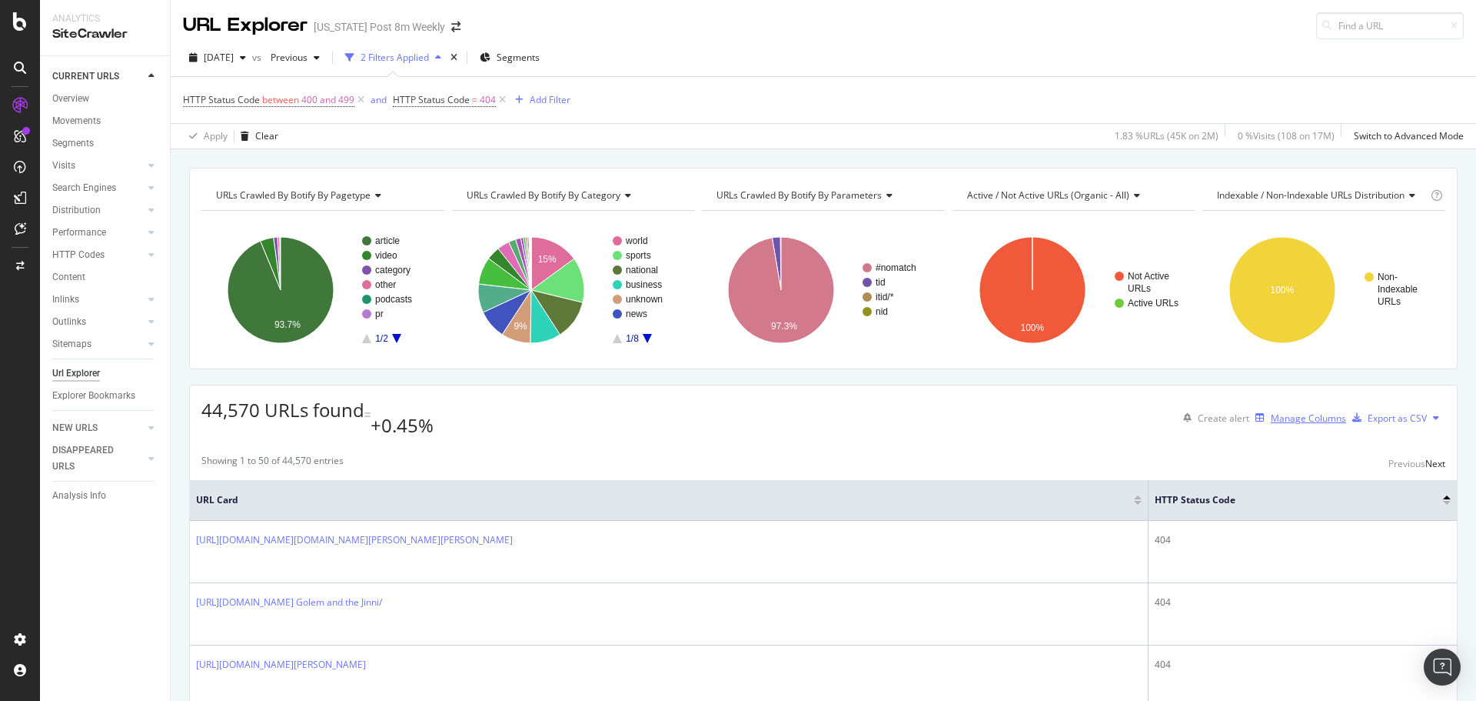
click at [1271, 411] on div "Manage Columns" at bounding box center [1308, 417] width 75 height 13
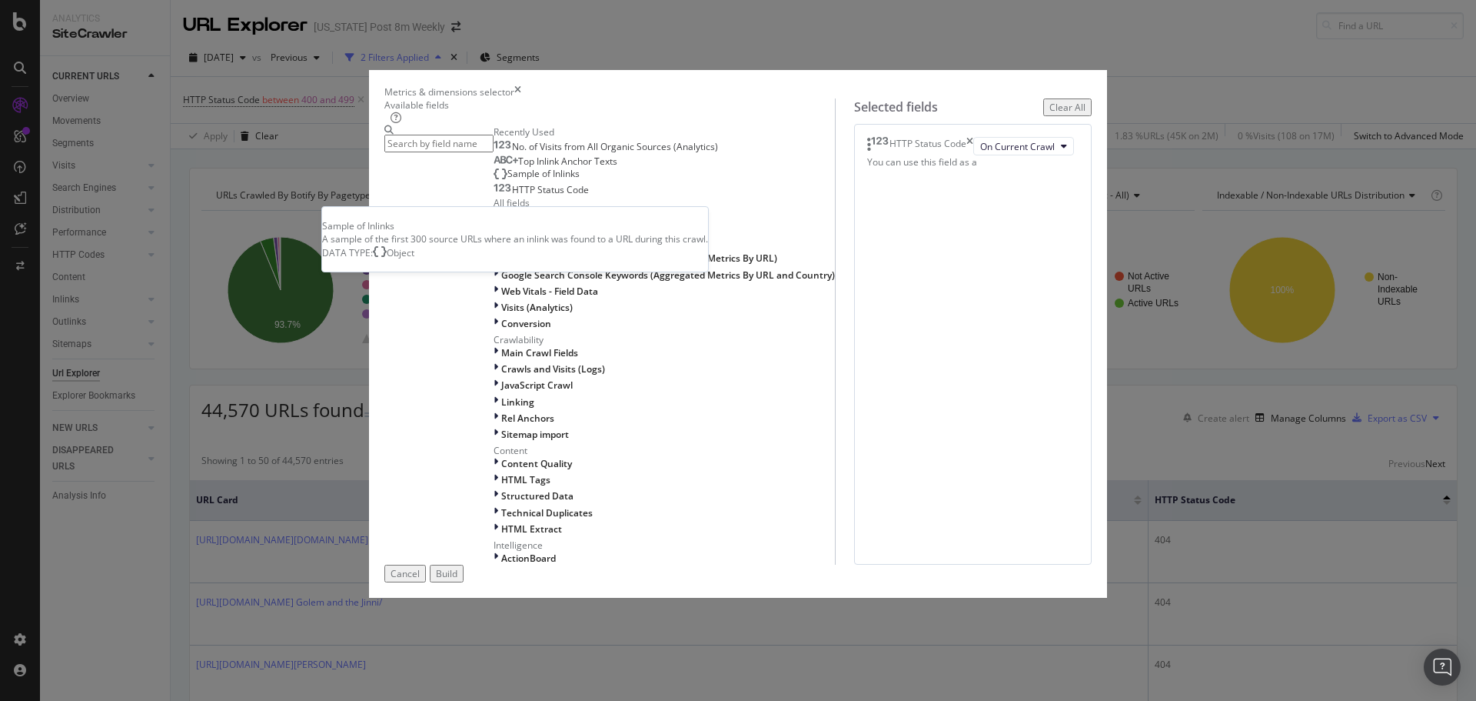
click at [530, 180] on div "Sample of Inlinks" at bounding box center [537, 174] width 86 height 12
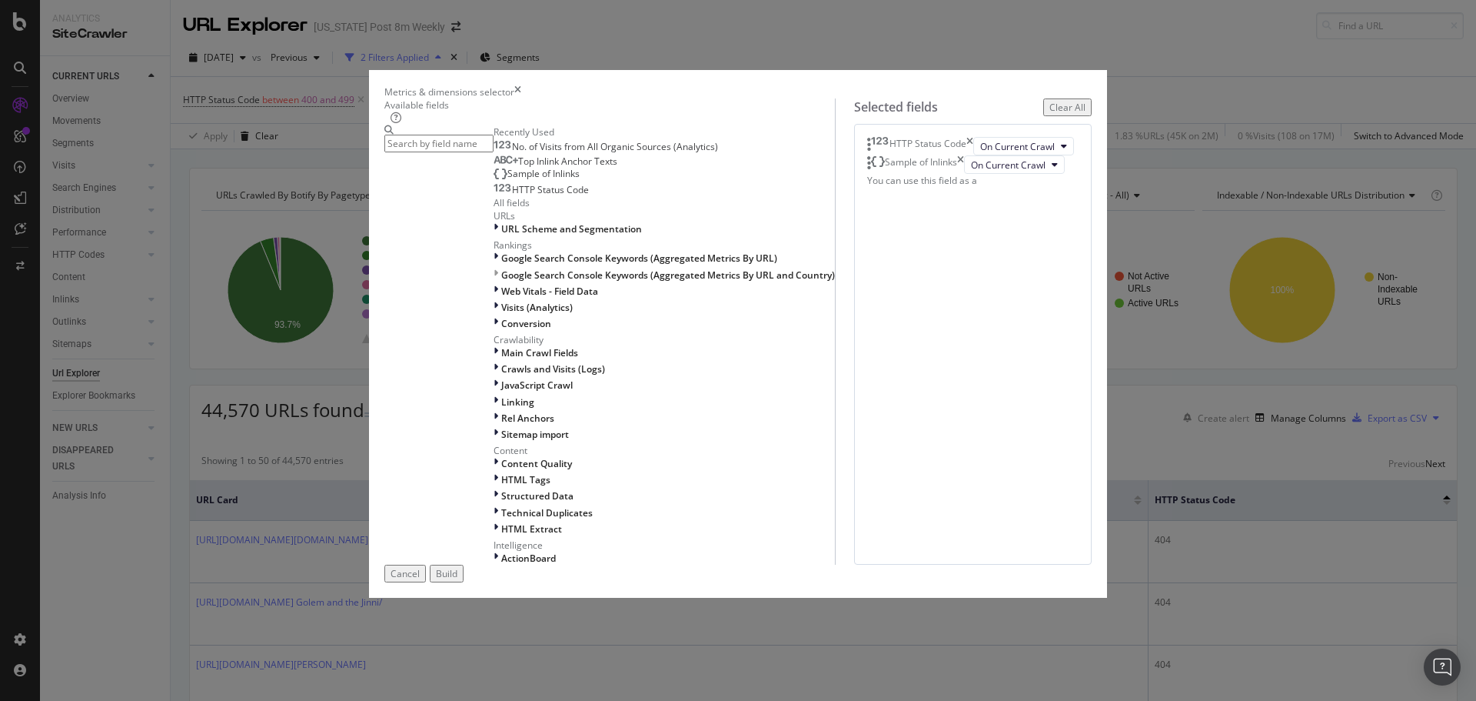
click at [940, 174] on div "Sample of Inlinks On Current Crawl" at bounding box center [972, 164] width 211 height 18
click at [885, 174] on div "Sample of Inlinks" at bounding box center [921, 164] width 72 height 18
click at [871, 168] on div "modal" at bounding box center [878, 161] width 14 height 12
click at [867, 171] on div "modal" at bounding box center [869, 162] width 4 height 15
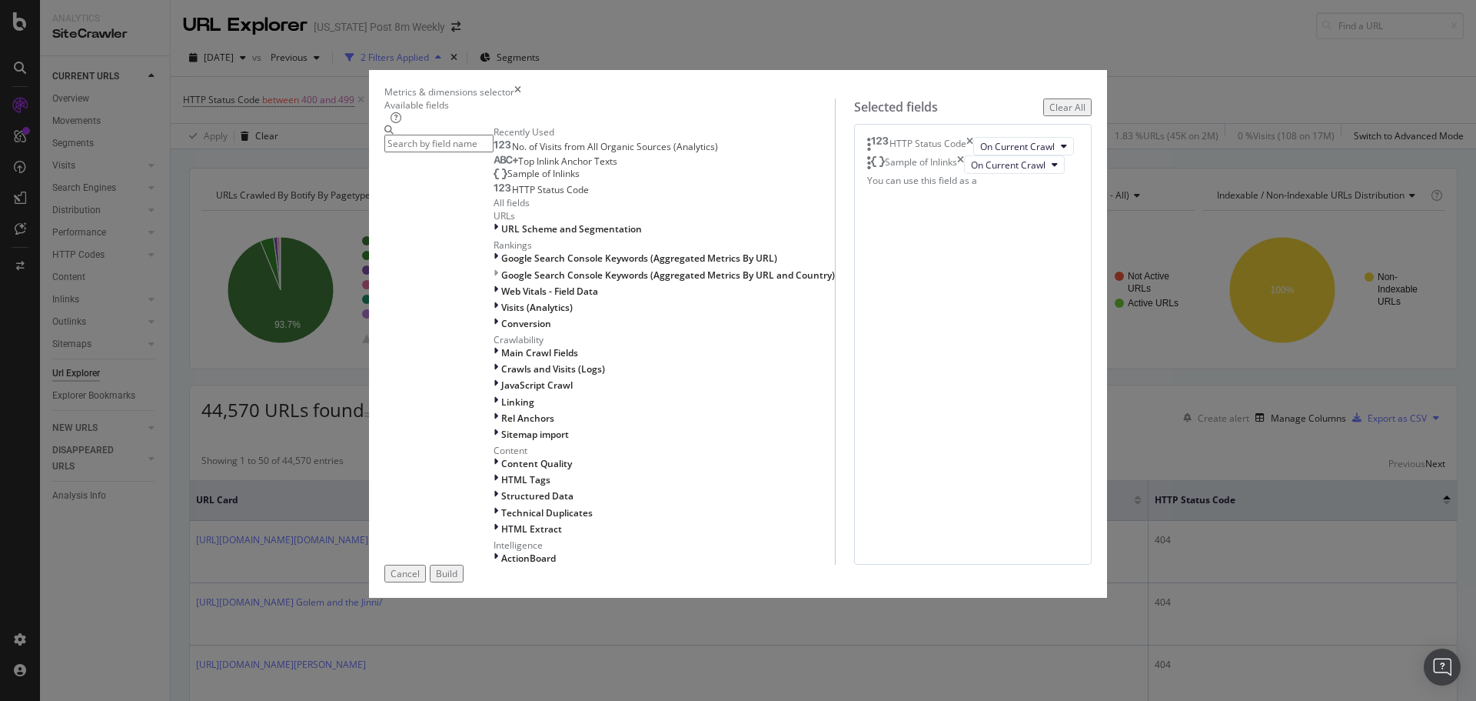
click at [885, 174] on div "Sample of Inlinks" at bounding box center [921, 164] width 72 height 18
click at [973, 155] on icon "times" at bounding box center [970, 146] width 7 height 18
click at [1052, 151] on icon "modal" at bounding box center [1055, 145] width 6 height 9
click at [934, 155] on div "Sample of Inlinks On Current Crawl" at bounding box center [972, 146] width 211 height 18
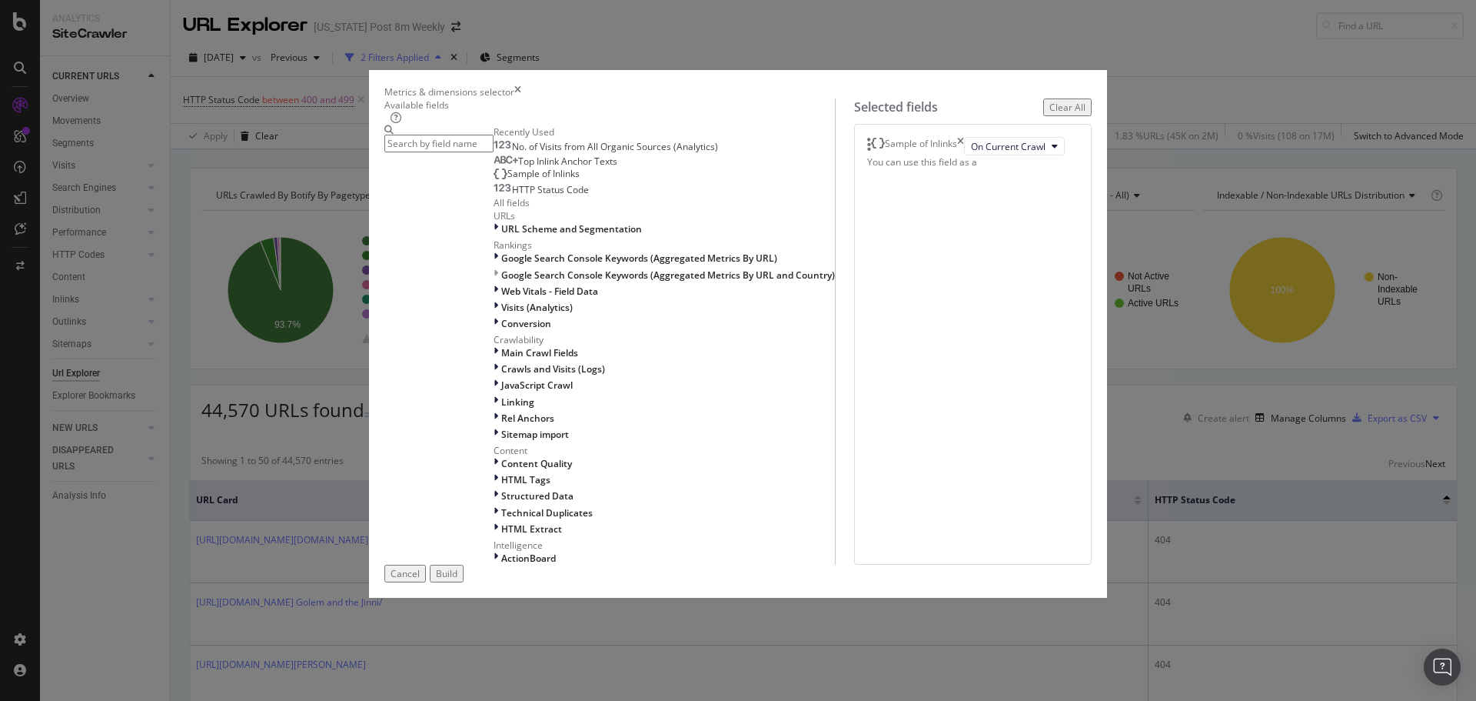
click at [946, 305] on div "Sample of Inlinks On Current Crawl You can use this field as a To pick up a dra…" at bounding box center [973, 344] width 238 height 441
click at [464, 582] on button "Build" at bounding box center [447, 573] width 34 height 18
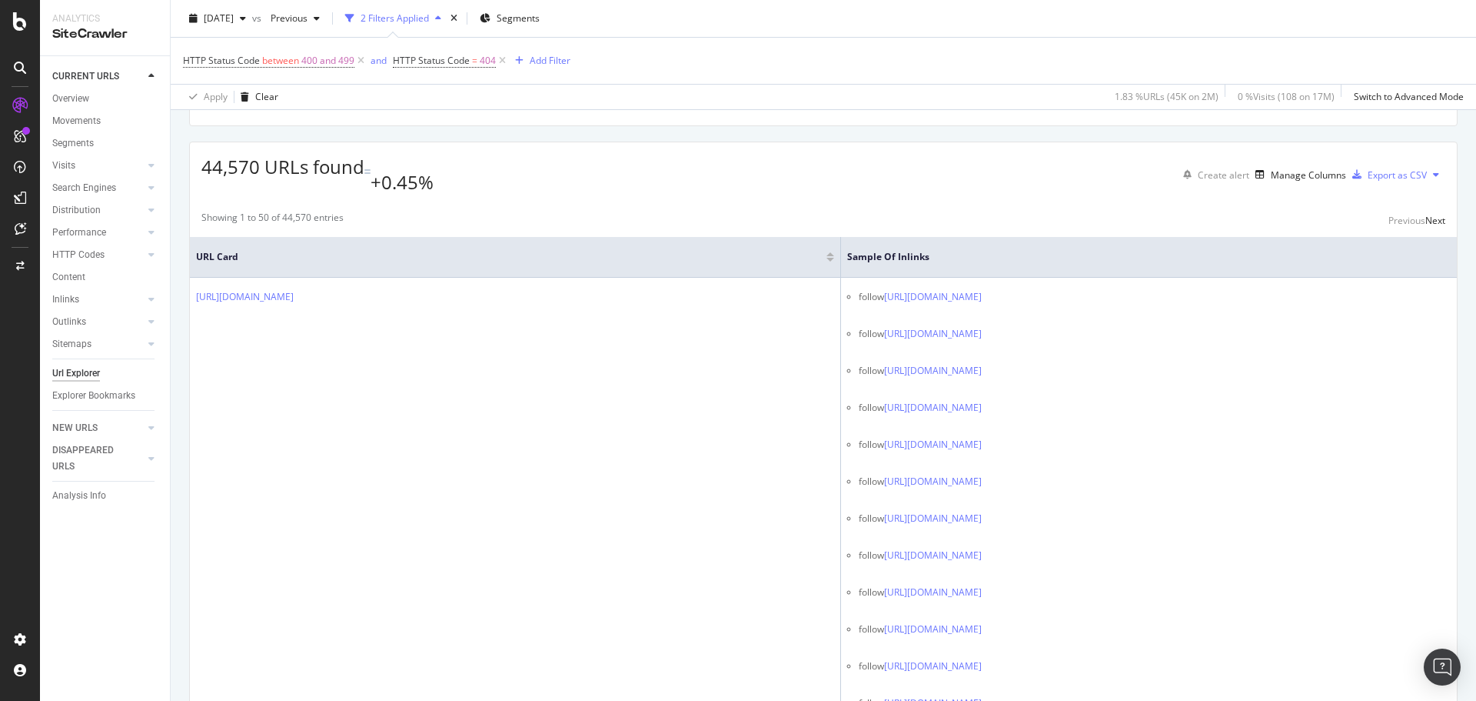
scroll to position [268, 0]
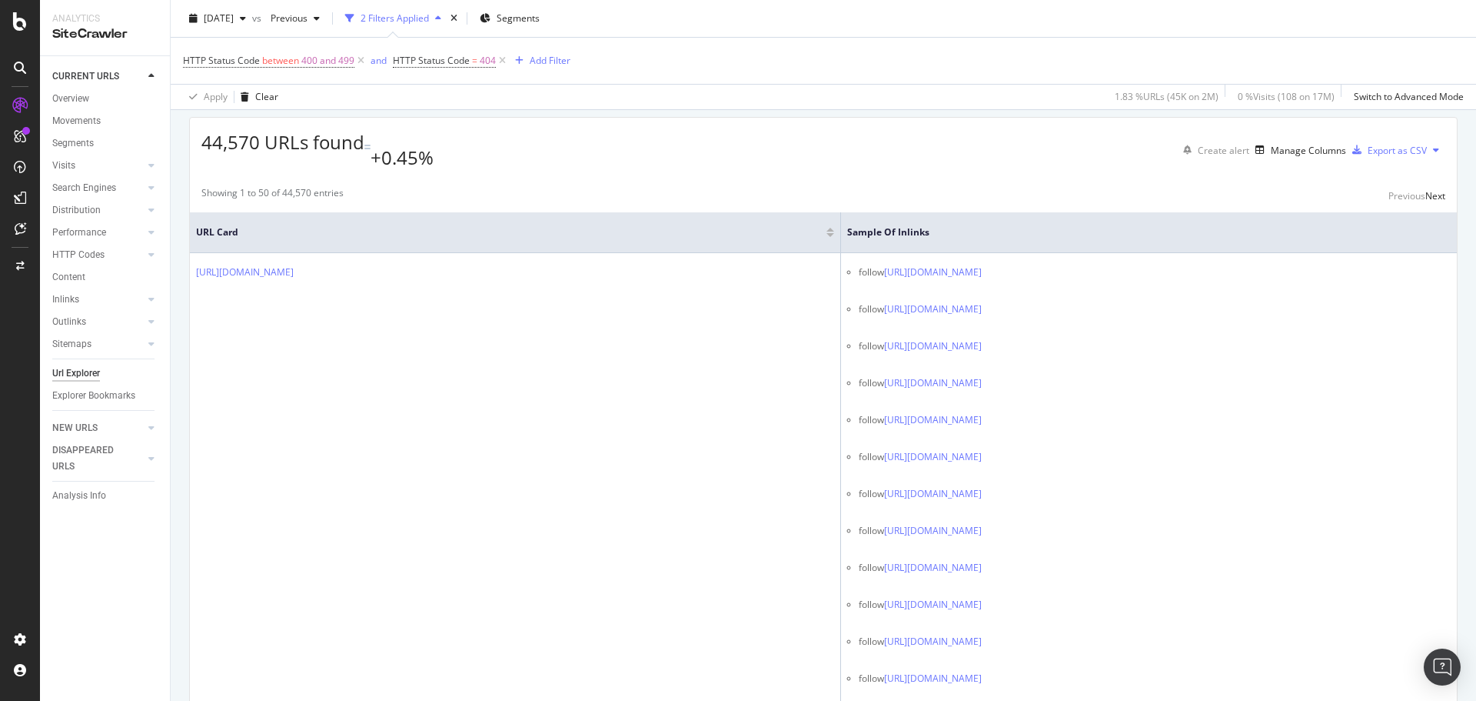
drag, startPoint x: 164, startPoint y: 606, endPoint x: 164, endPoint y: 619, distance: 13.1
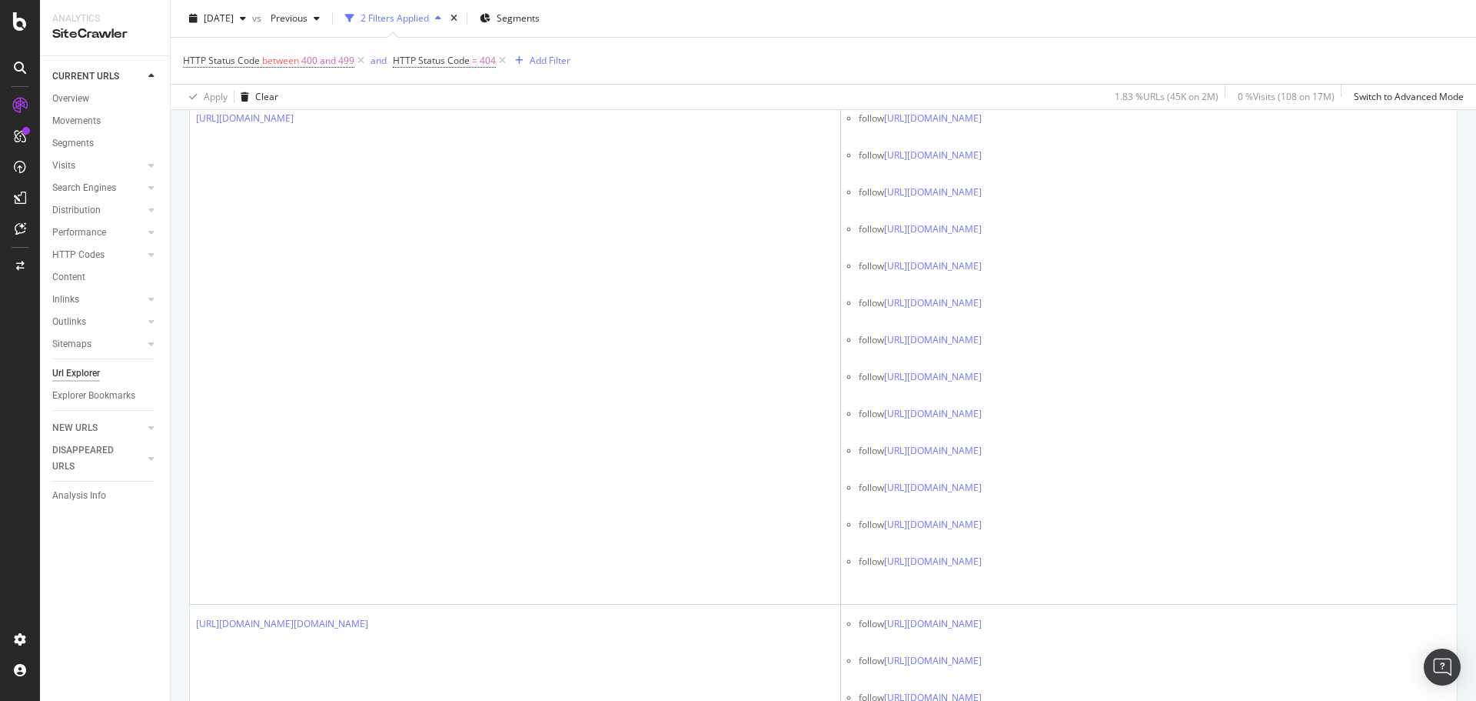
click at [168, 517] on div "CURRENT URLS Overview Movements Segments Visits Analysis Orphan URLs Search Eng…" at bounding box center [105, 378] width 130 height 644
click at [109, 587] on div "CURRENT URLS Overview Movements Segments Visits Analysis Orphan URLs Search Eng…" at bounding box center [105, 378] width 130 height 644
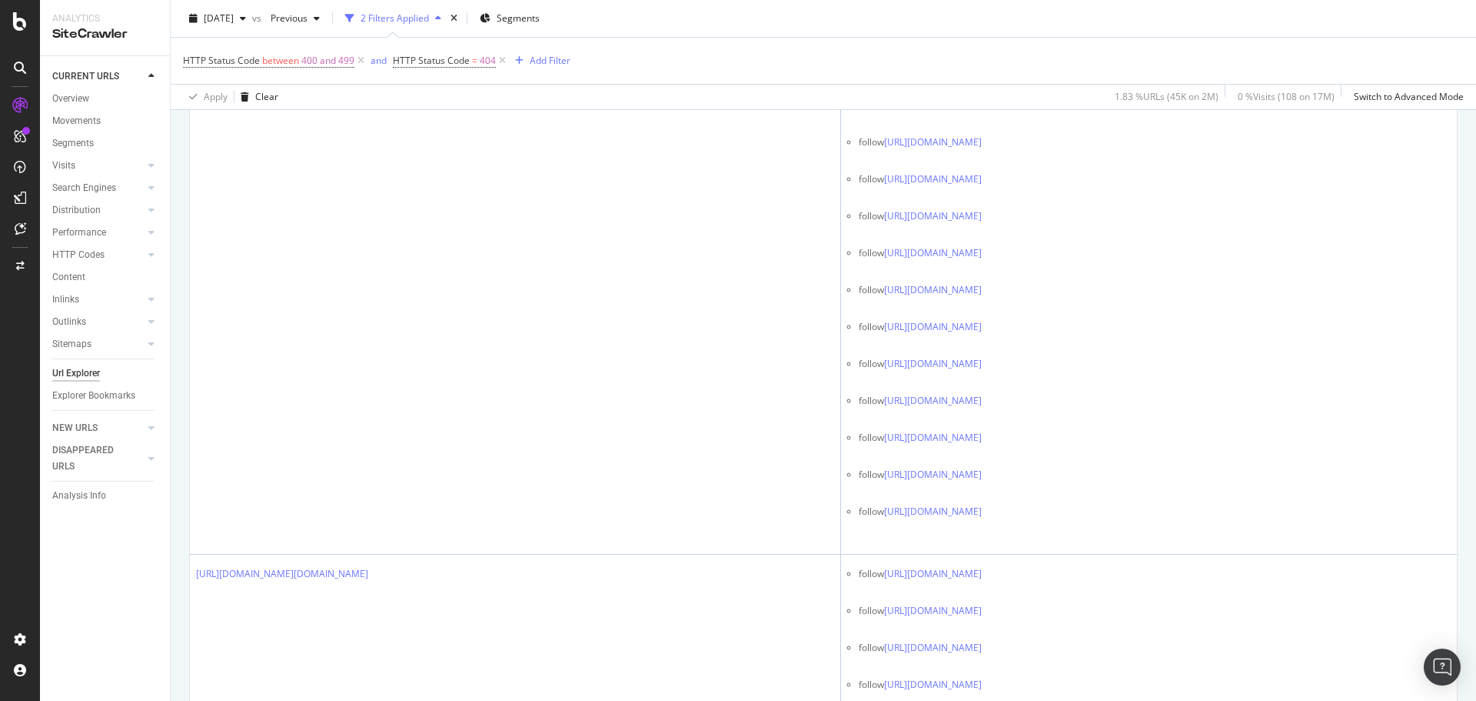
scroll to position [1533, 0]
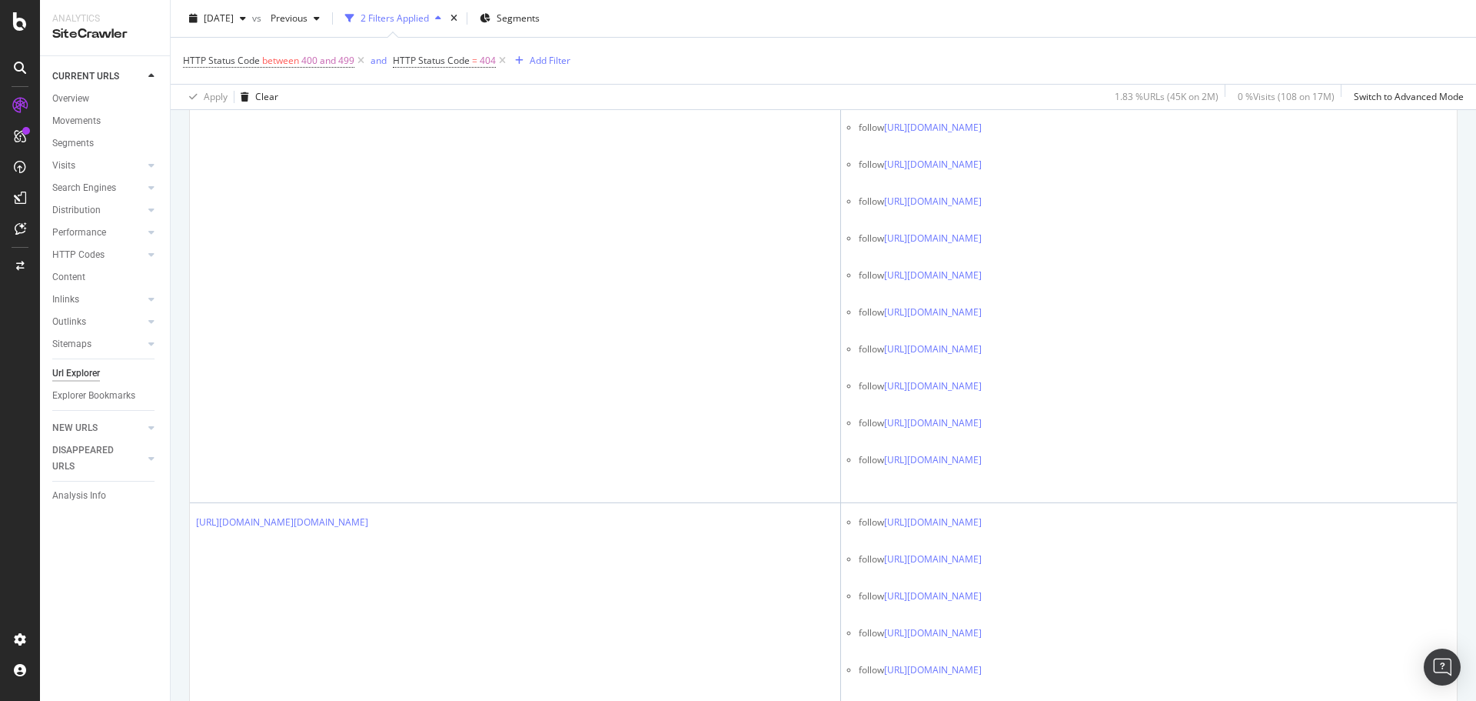
drag, startPoint x: 138, startPoint y: 611, endPoint x: 140, endPoint y: 622, distance: 10.9
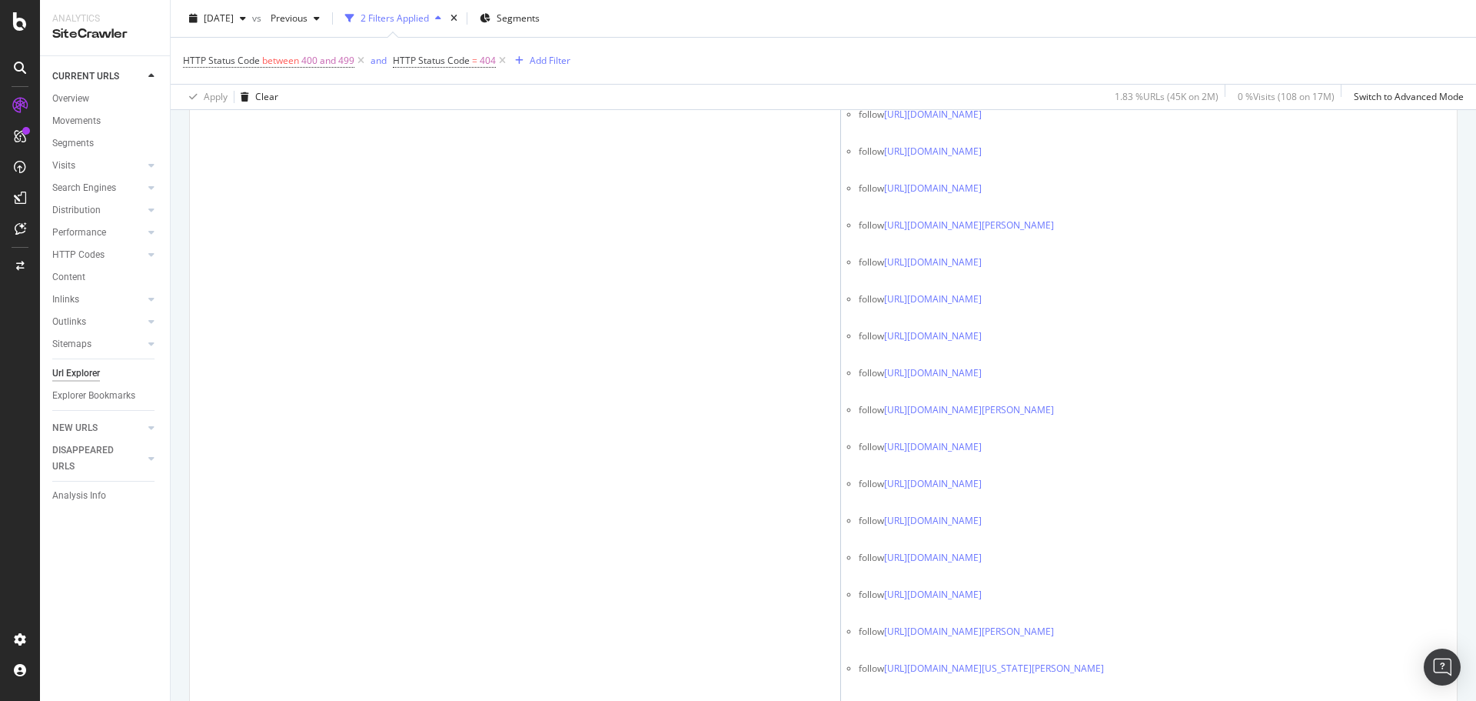
scroll to position [6332, 0]
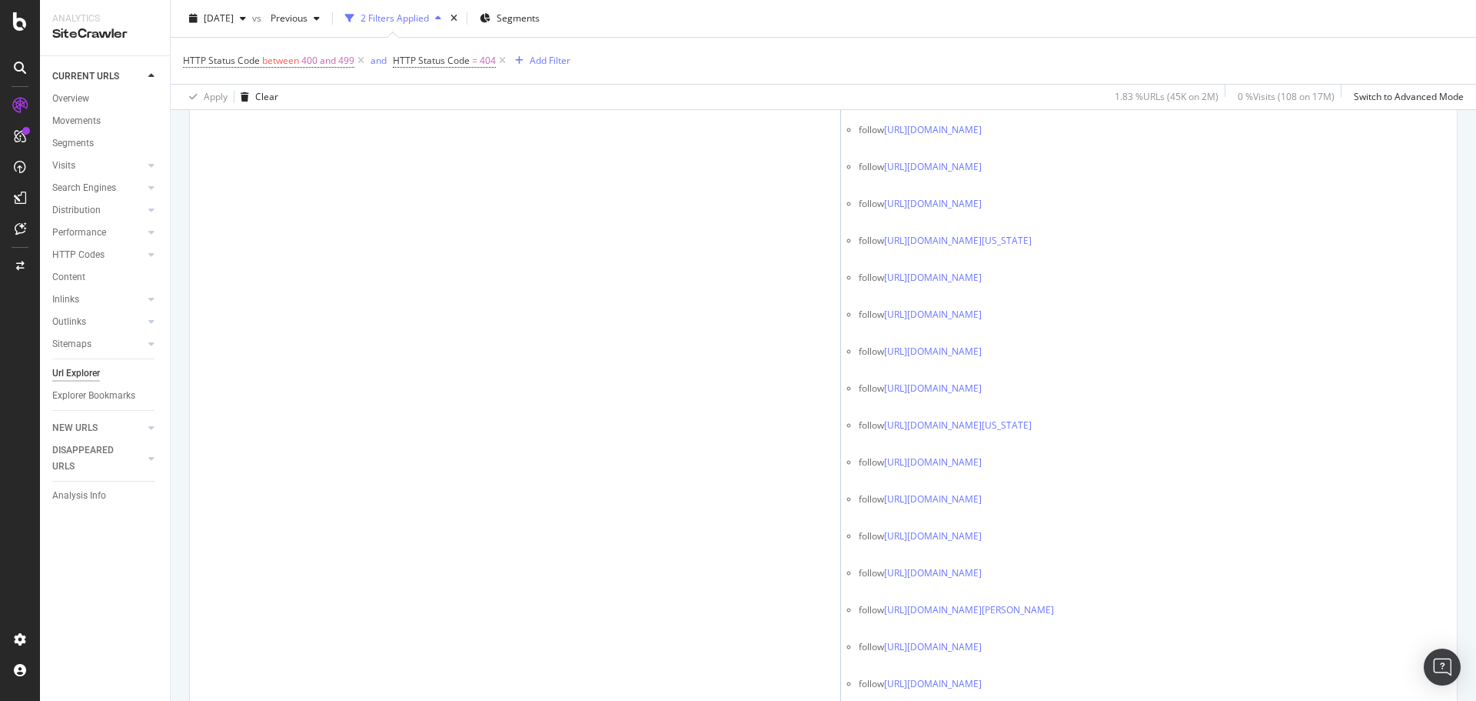
click at [149, 618] on div "CURRENT URLS Overview Movements Segments Visits Analysis Orphan URLs Search Eng…" at bounding box center [105, 378] width 130 height 644
drag, startPoint x: 152, startPoint y: 658, endPoint x: 168, endPoint y: 654, distance: 16.6
click at [153, 659] on div "CURRENT URLS Overview Movements Segments Visits Analysis Orphan URLs Search Eng…" at bounding box center [105, 378] width 130 height 644
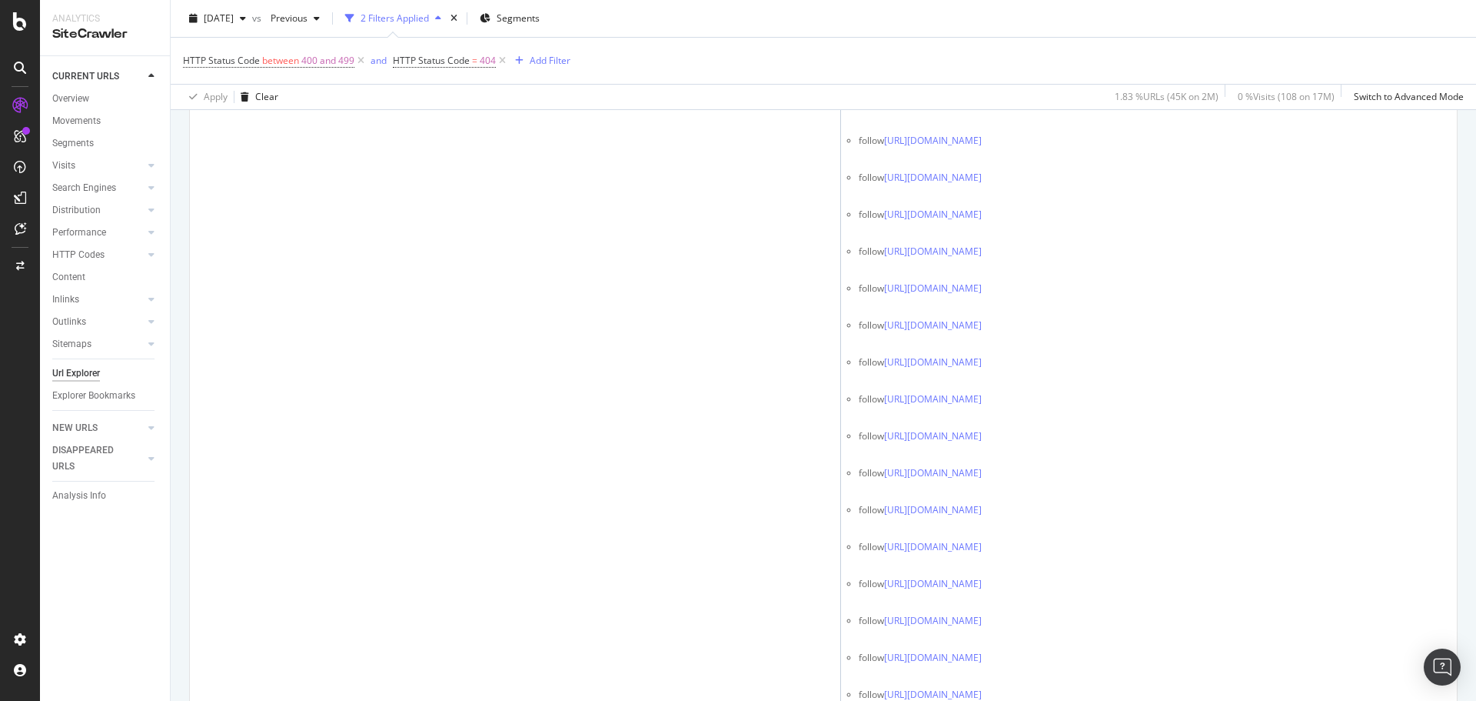
scroll to position [13559, 0]
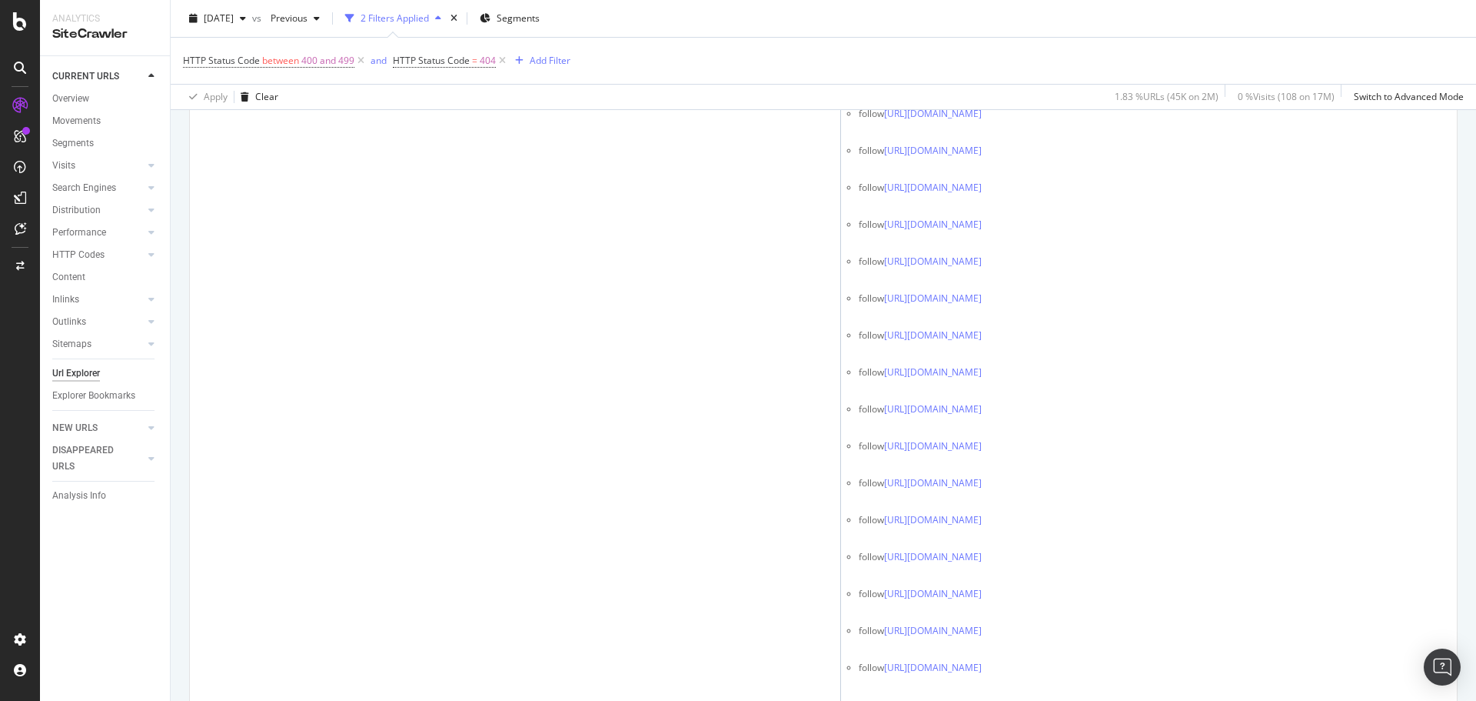
drag, startPoint x: 117, startPoint y: 647, endPoint x: 116, endPoint y: 658, distance: 11.6
click at [116, 669] on div "CURRENT URLS Overview Movements Segments Visits Analysis Orphan URLs Search Eng…" at bounding box center [105, 378] width 130 height 644
click at [119, 689] on div "CURRENT URLS Overview Movements Segments Visits Analysis Orphan URLs Search Eng…" at bounding box center [105, 378] width 130 height 644
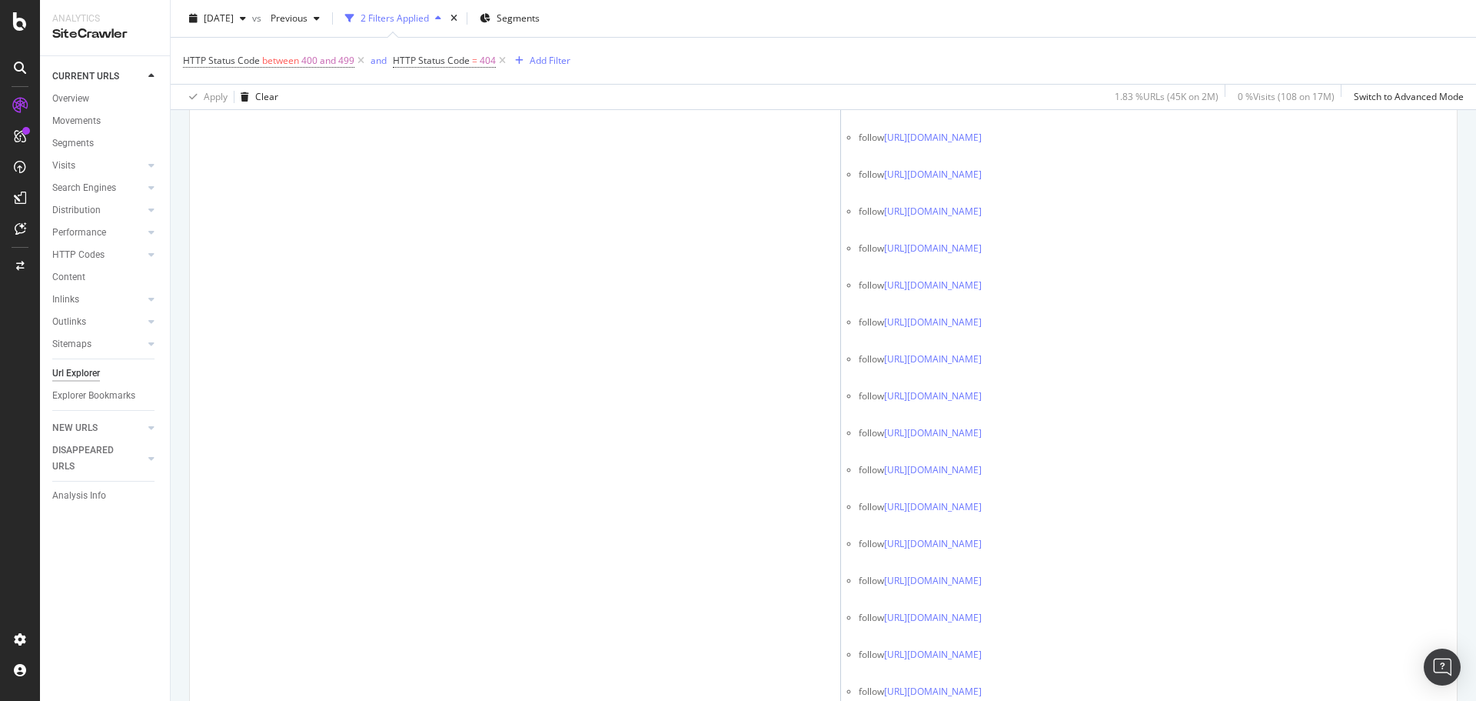
scroll to position [12867, 0]
